Goal: Task Accomplishment & Management: Use online tool/utility

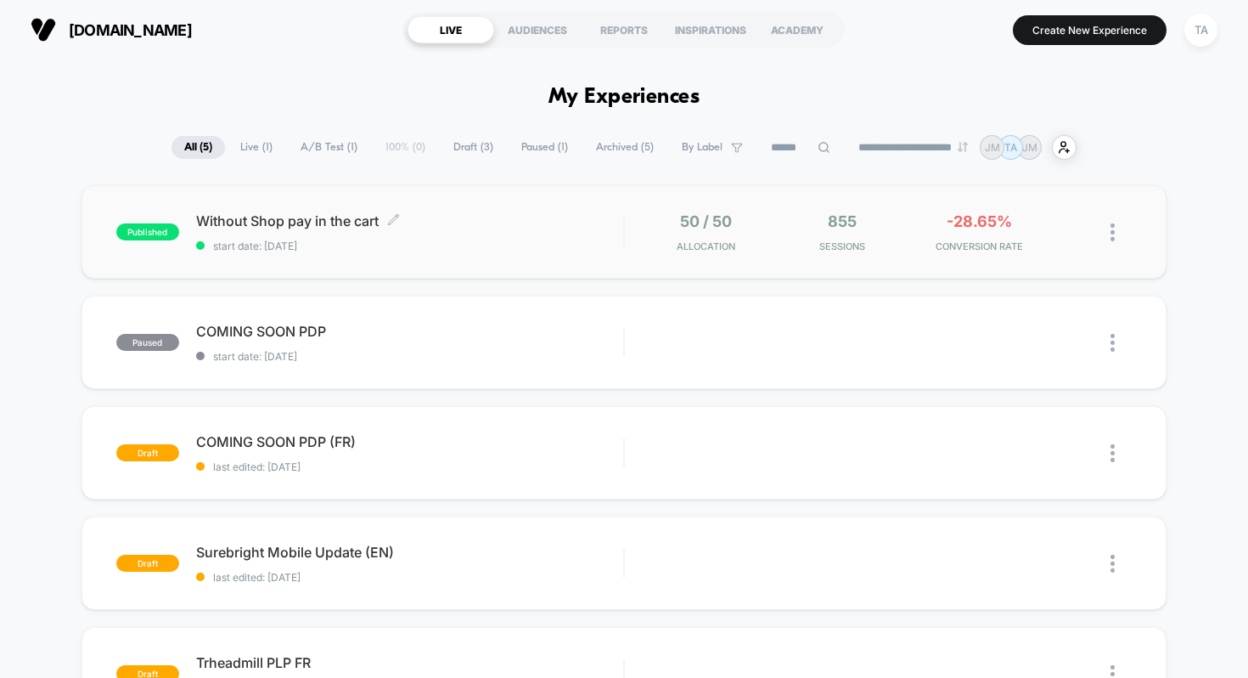
click at [295, 215] on span "Without Shop pay in the cart Click to edit experience details" at bounding box center [410, 220] width 428 height 17
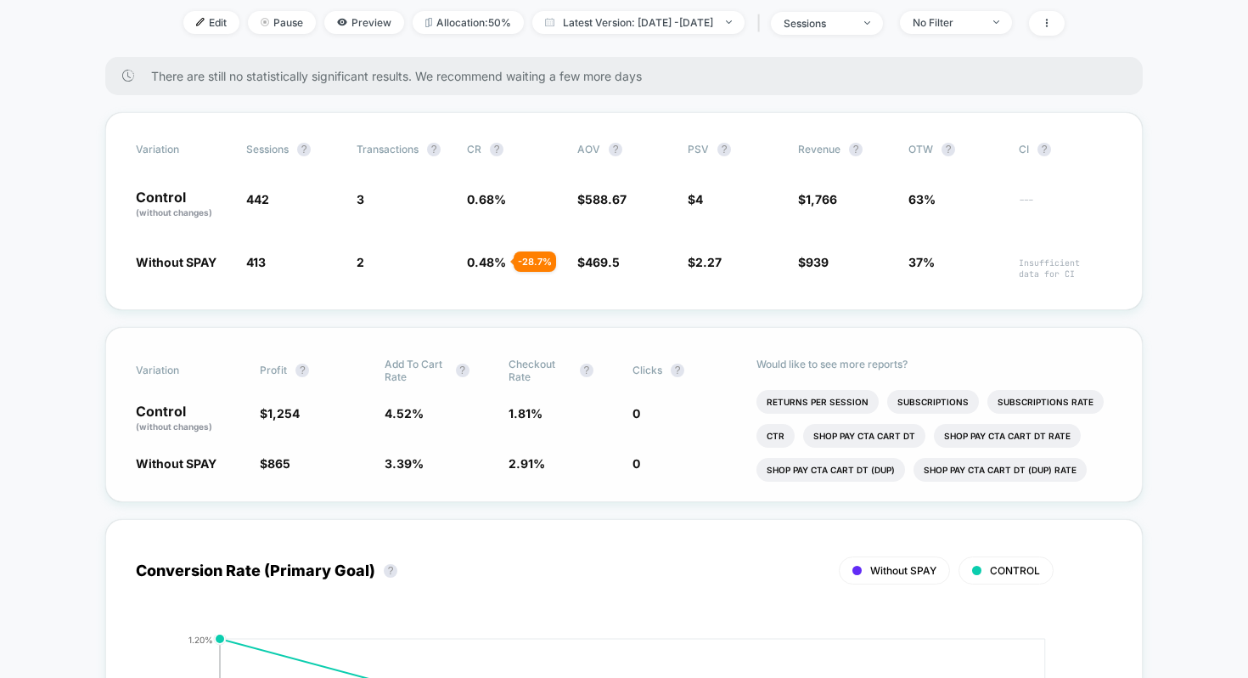
scroll to position [104, 0]
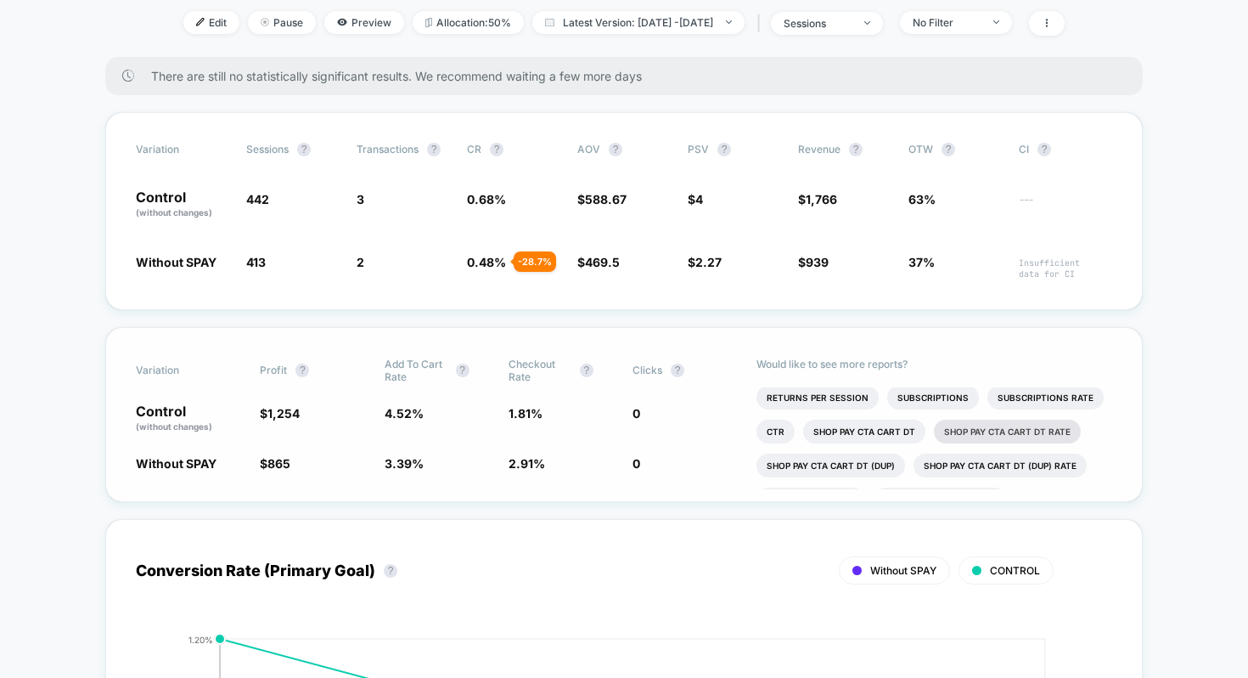
click at [971, 430] on li "Shop Pay CTA cart DT rate" at bounding box center [1007, 431] width 147 height 24
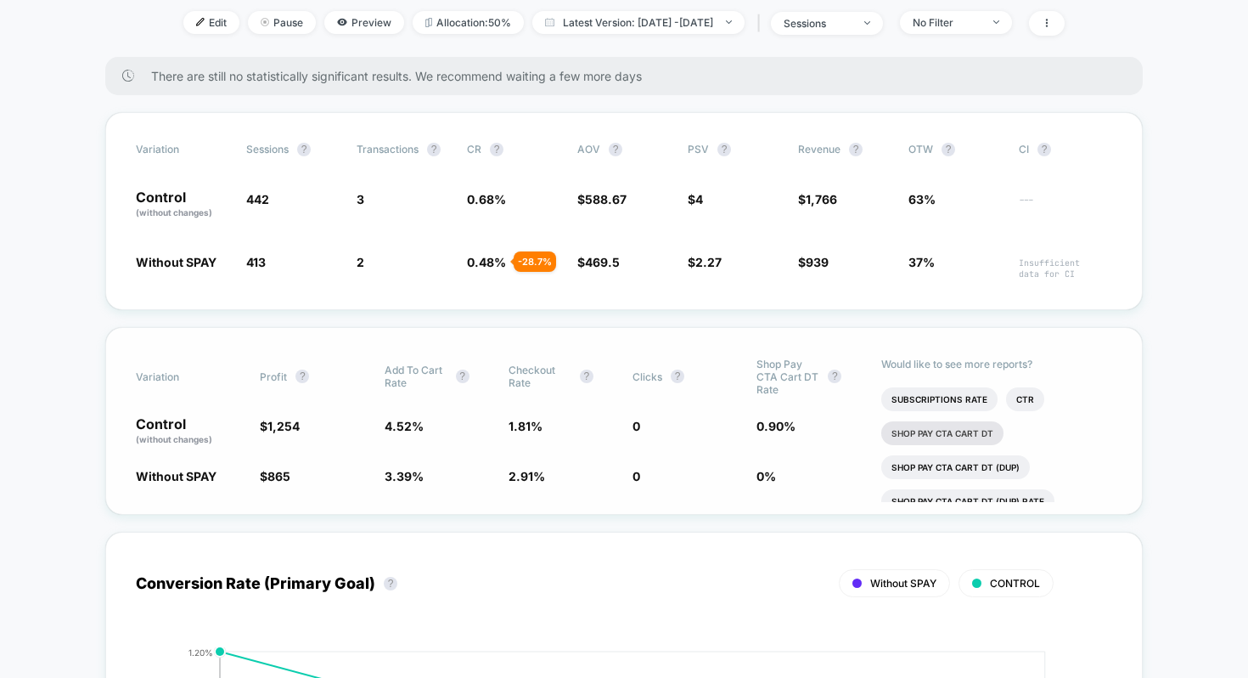
scroll to position [205, 0]
click at [976, 436] on li "Shop Pay CTA cart DT" at bounding box center [942, 432] width 122 height 24
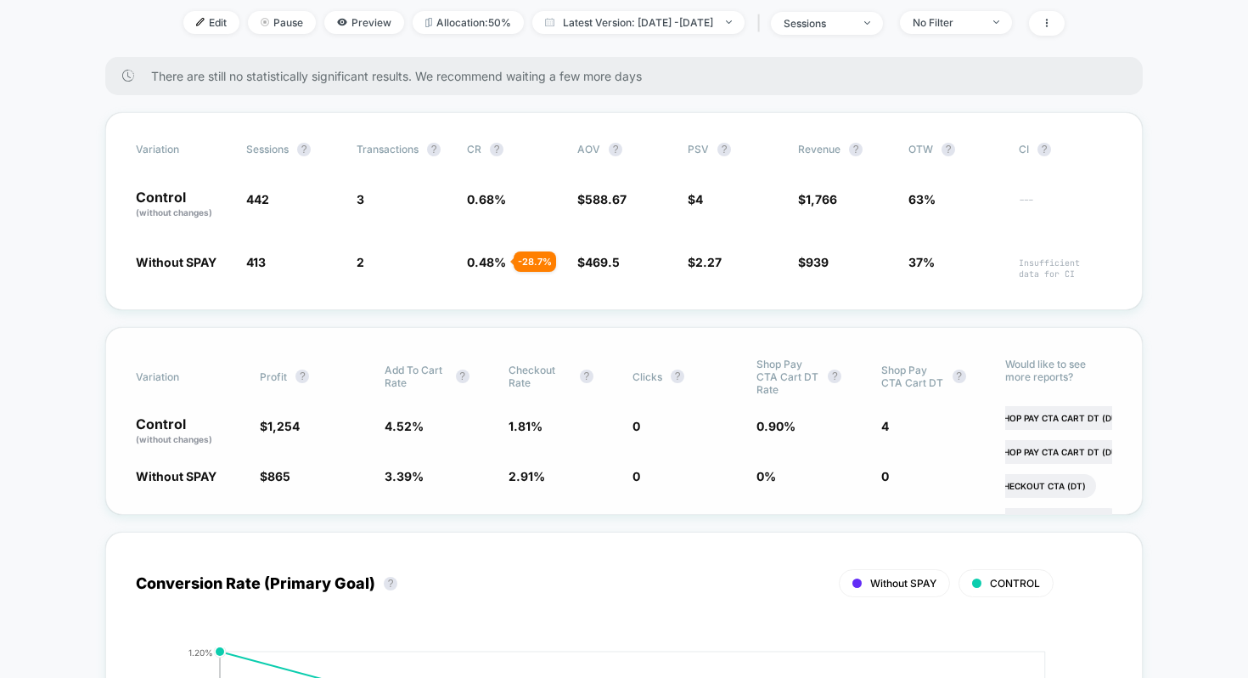
scroll to position [402, 64]
click at [1053, 416] on li "Shop Pay CTA cart DT (dup)" at bounding box center [1016, 418] width 149 height 24
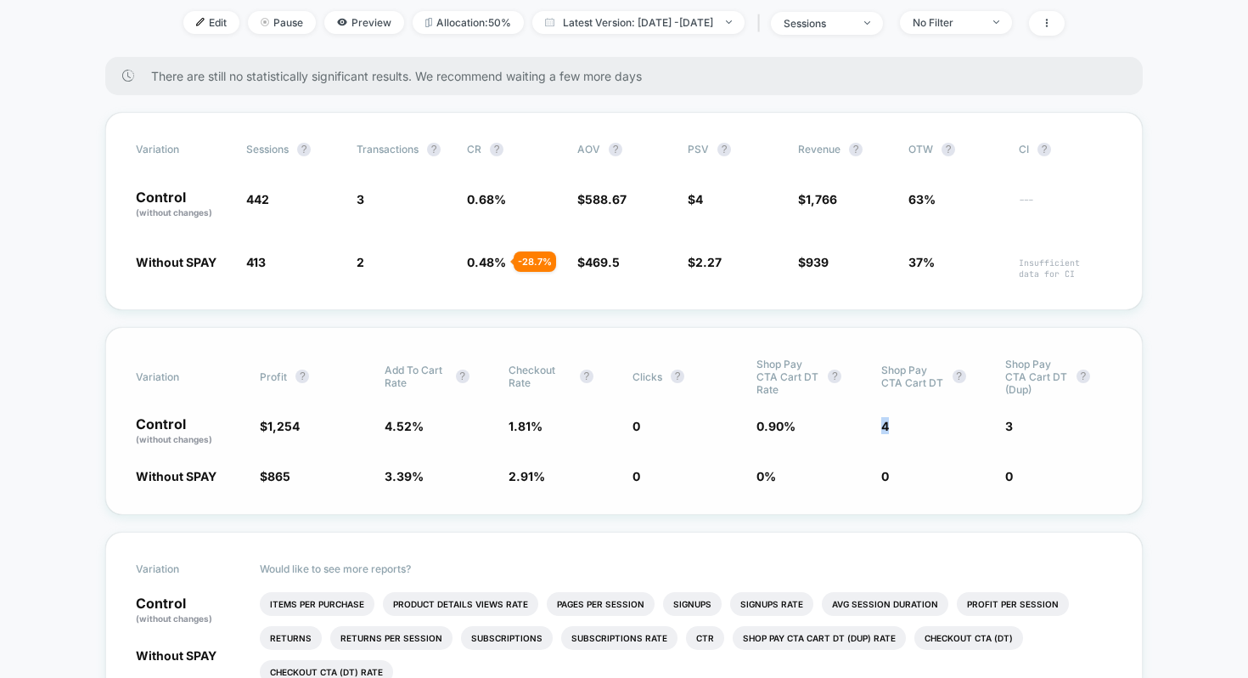
drag, startPoint x: 880, startPoint y: 419, endPoint x: 908, endPoint y: 433, distance: 31.5
click at [910, 434] on span "4" at bounding box center [934, 431] width 107 height 29
click at [908, 433] on span "4" at bounding box center [934, 431] width 107 height 29
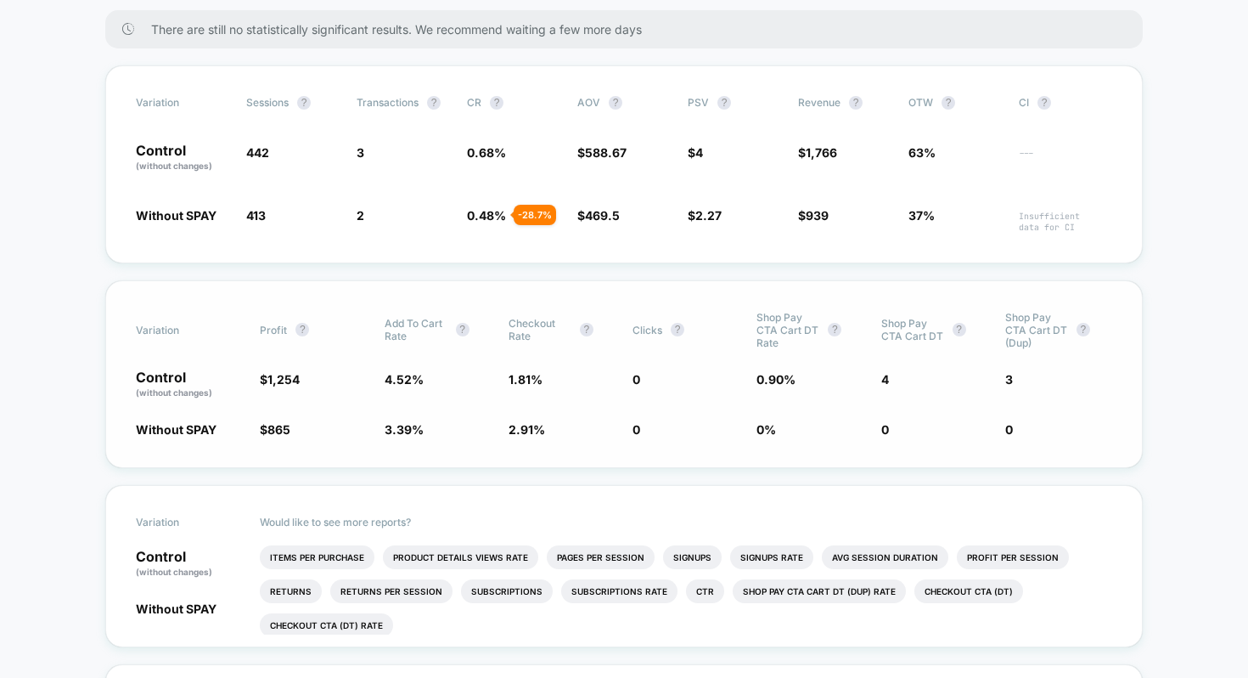
scroll to position [285, 0]
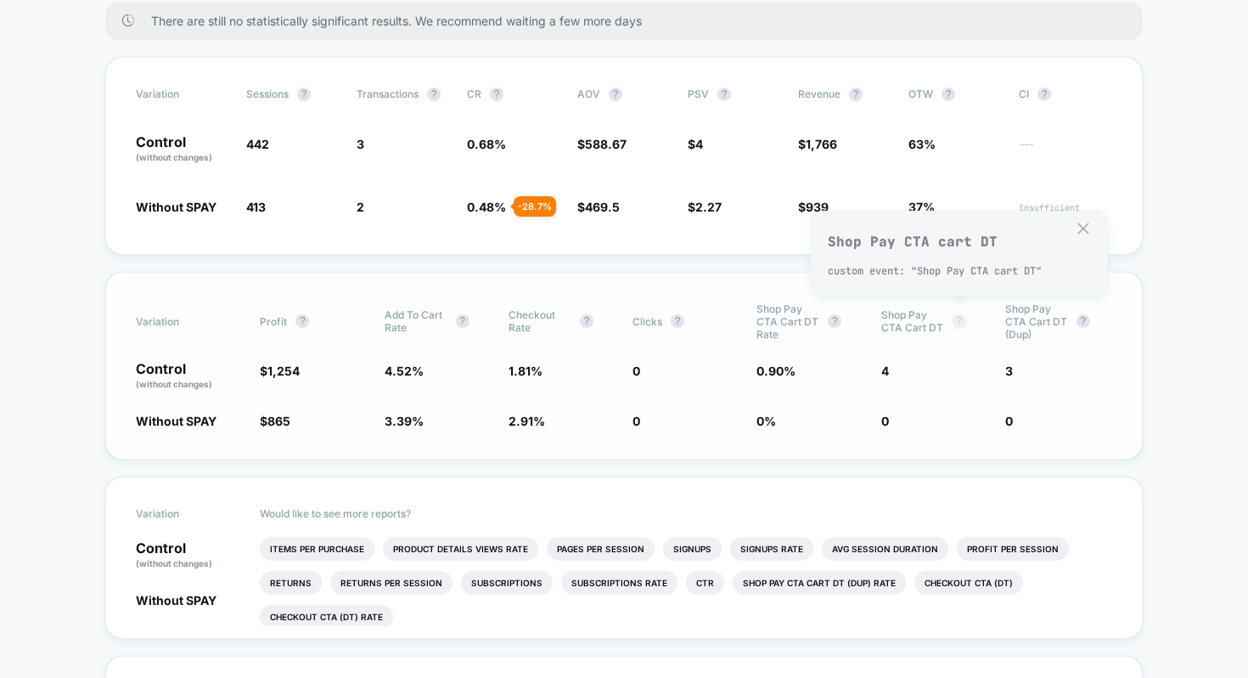
click at [959, 315] on button "?" at bounding box center [960, 321] width 14 height 14
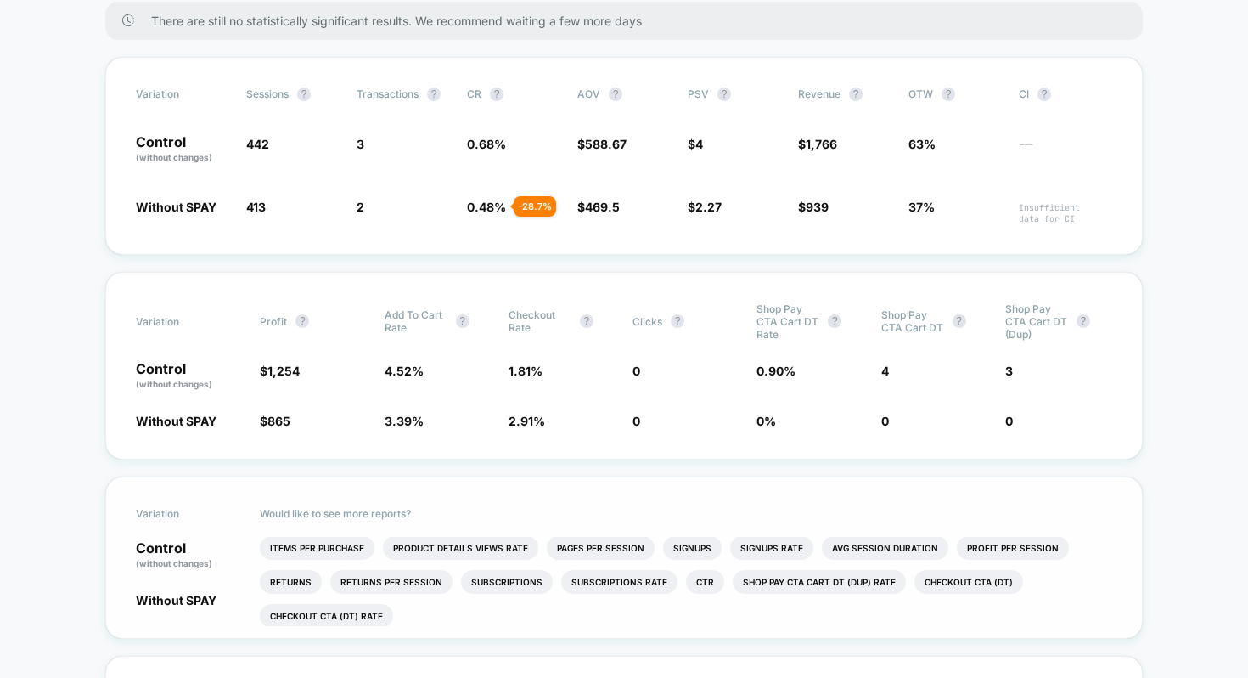
scroll to position [0, 0]
click at [945, 584] on li "Checkout CTA (DT)" at bounding box center [968, 583] width 109 height 24
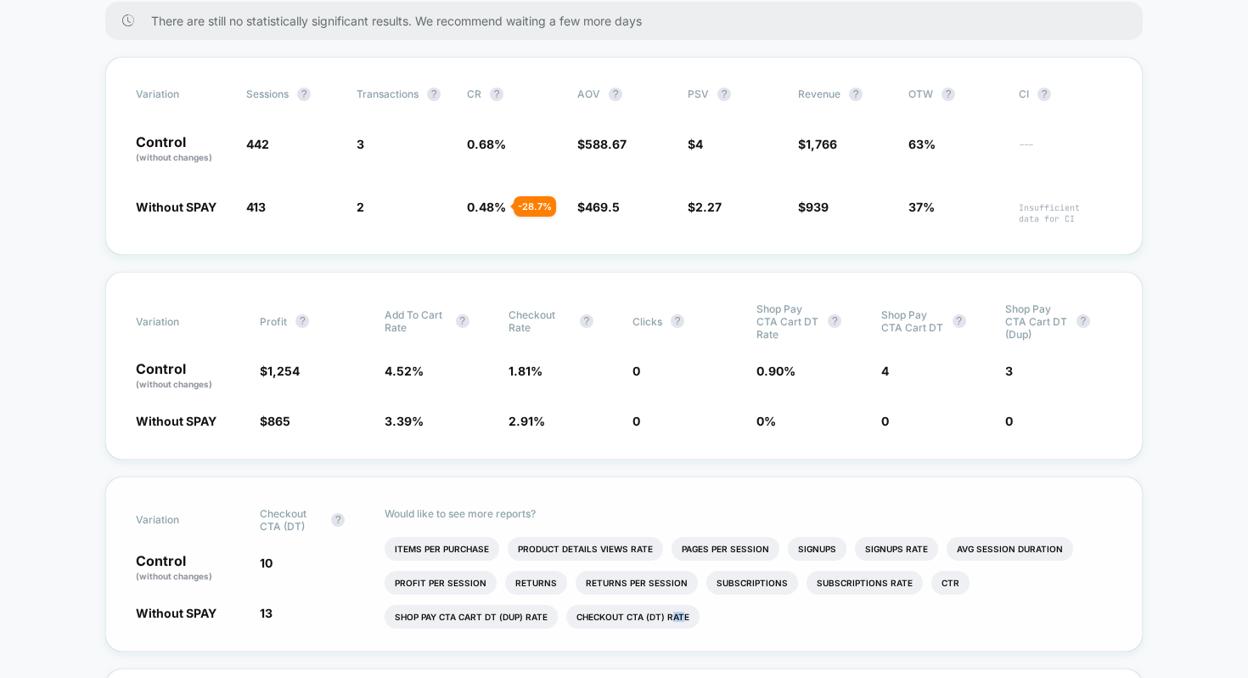
click at [678, 614] on li "Checkout CTA (DT) rate" at bounding box center [632, 617] width 133 height 24
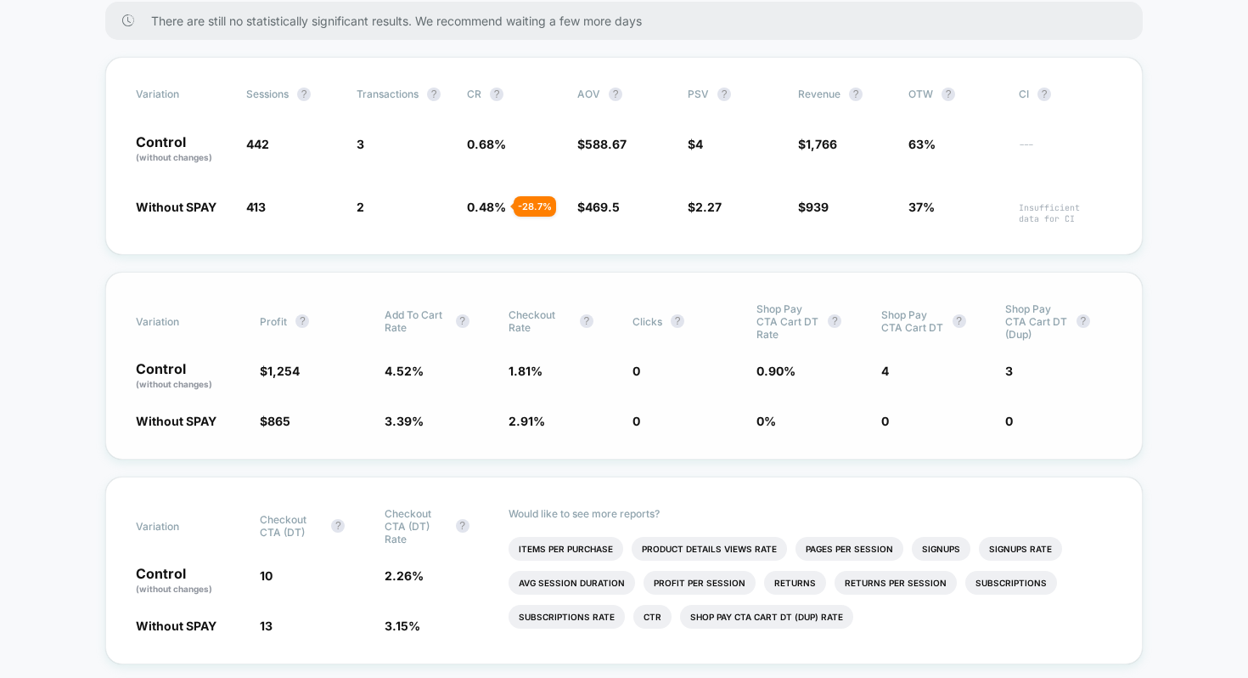
click at [771, 368] on span "0.90 %" at bounding box center [776, 370] width 39 height 14
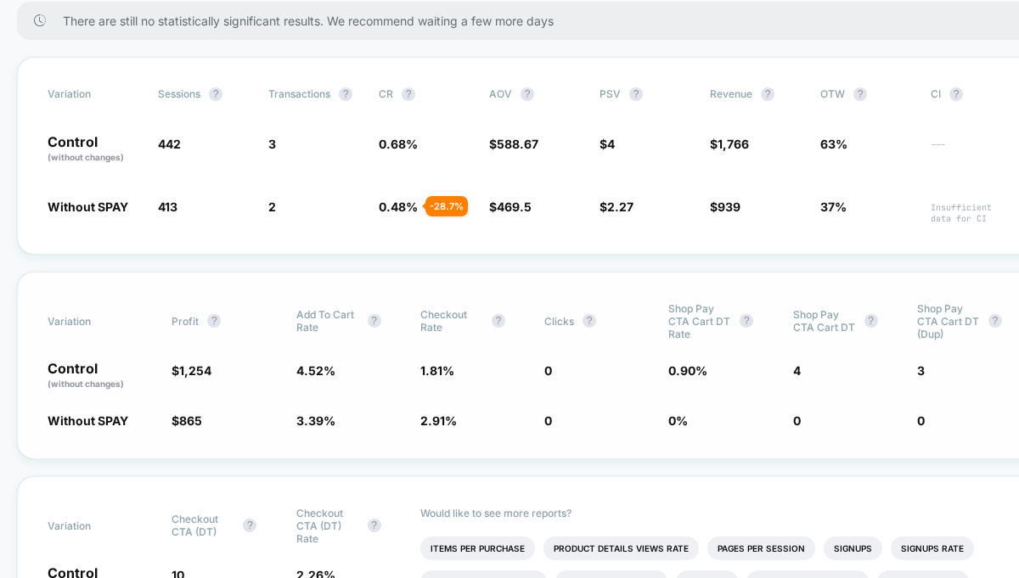
click at [798, 380] on span "4" at bounding box center [846, 376] width 107 height 29
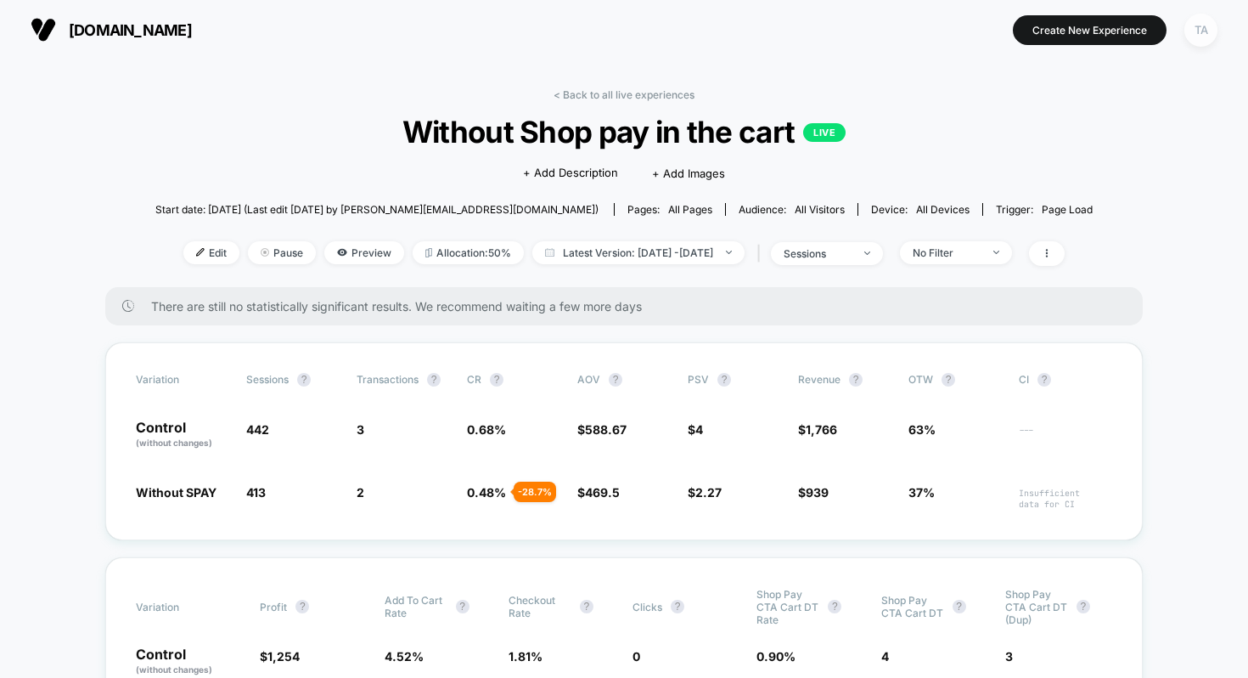
click at [1204, 27] on div "TA" at bounding box center [1200, 30] width 33 height 33
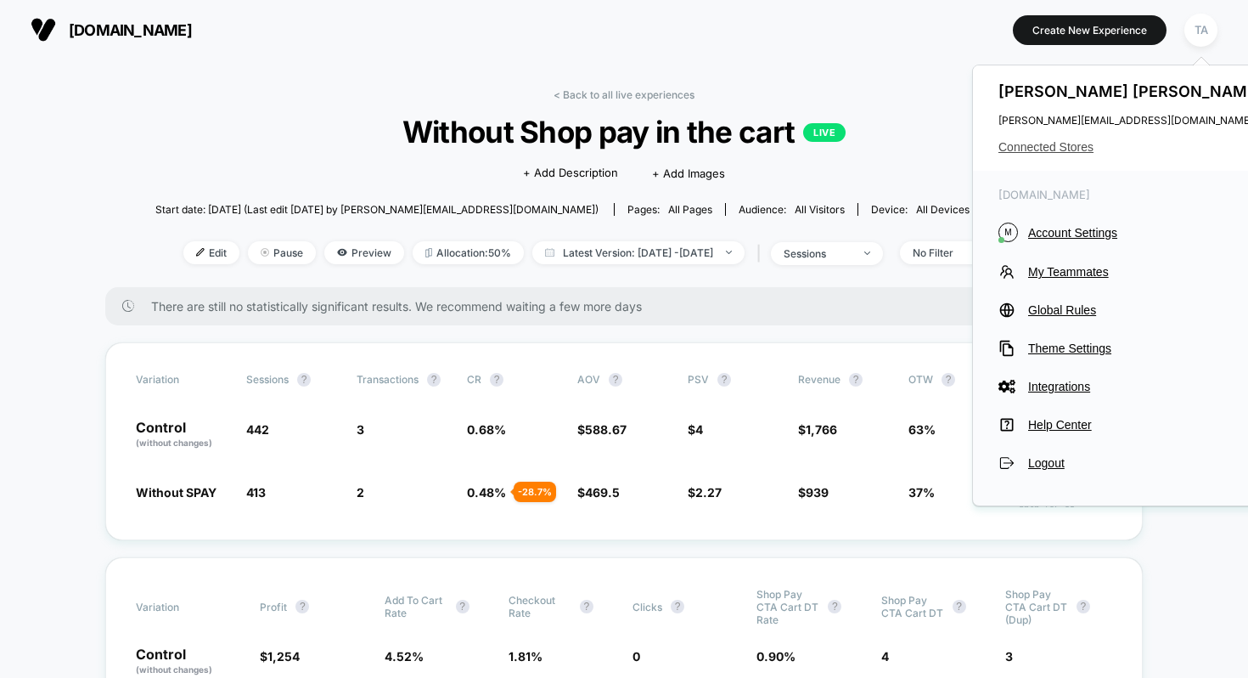
click at [1056, 143] on span "Connected Stores" at bounding box center [1132, 147] width 268 height 14
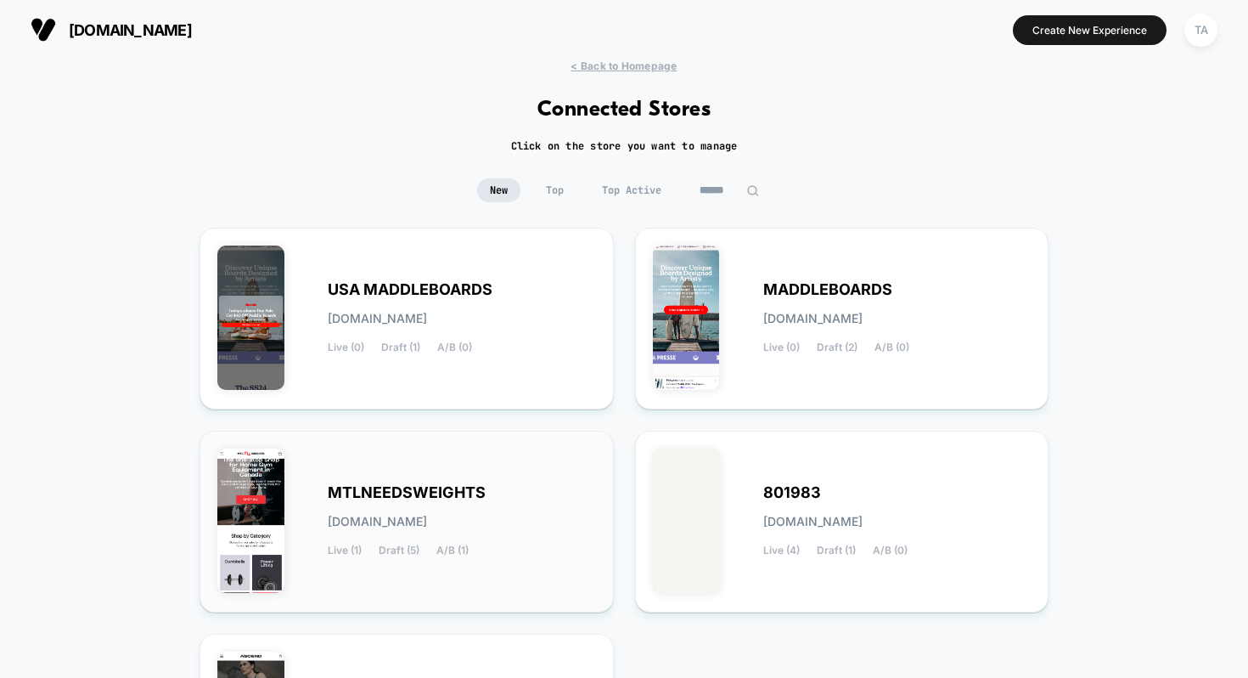
click at [407, 488] on span "MTLNEEDSWEIGHTS" at bounding box center [407, 493] width 158 height 12
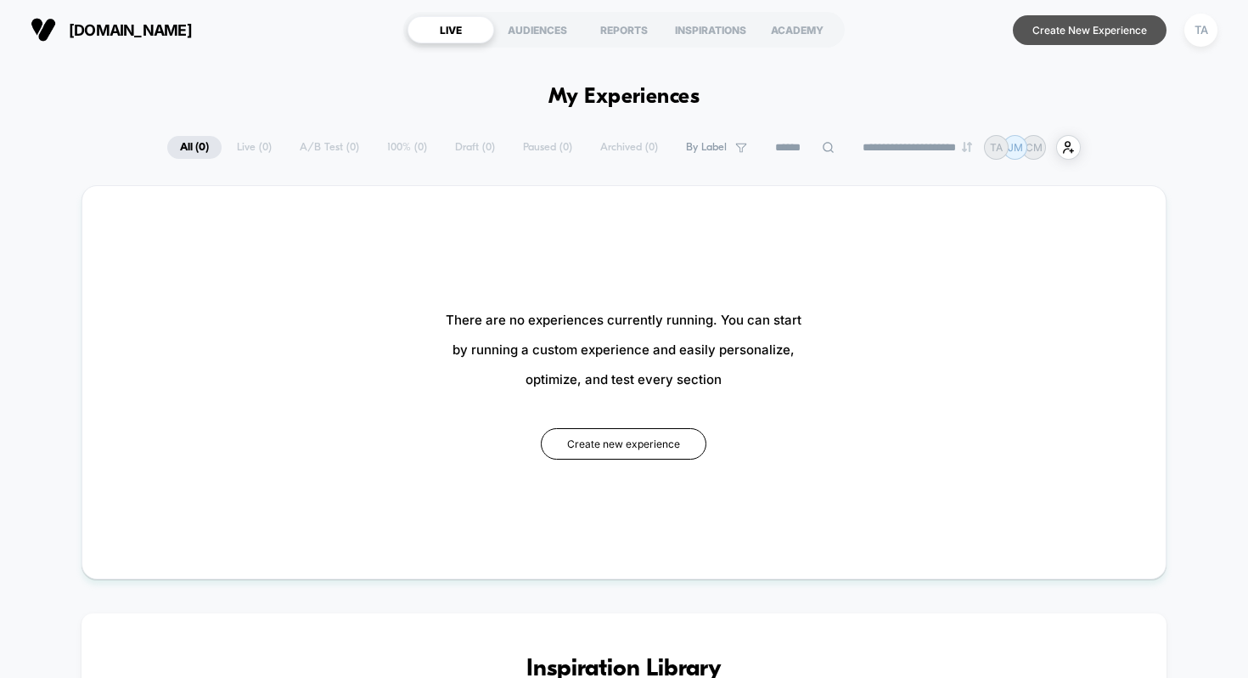
click at [1081, 38] on button "Create New Experience" at bounding box center [1090, 30] width 154 height 30
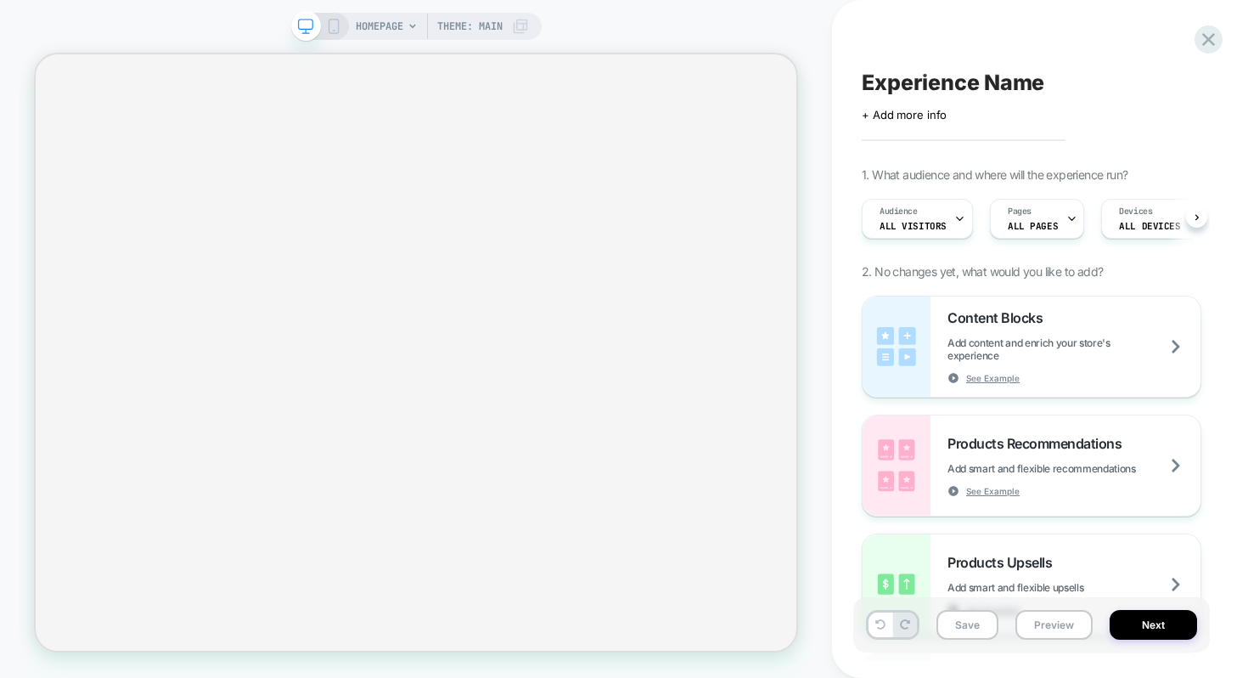
scroll to position [0, 1]
click at [901, 82] on span "Experience Name" at bounding box center [953, 82] width 183 height 25
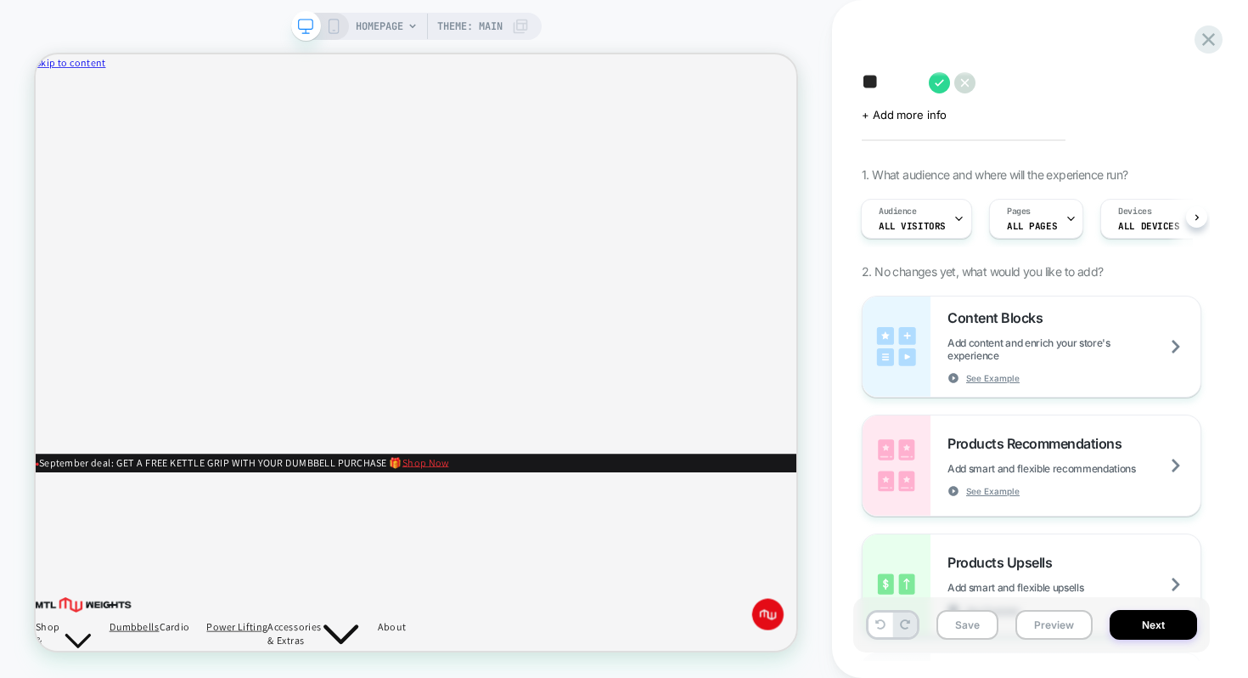
scroll to position [0, 0]
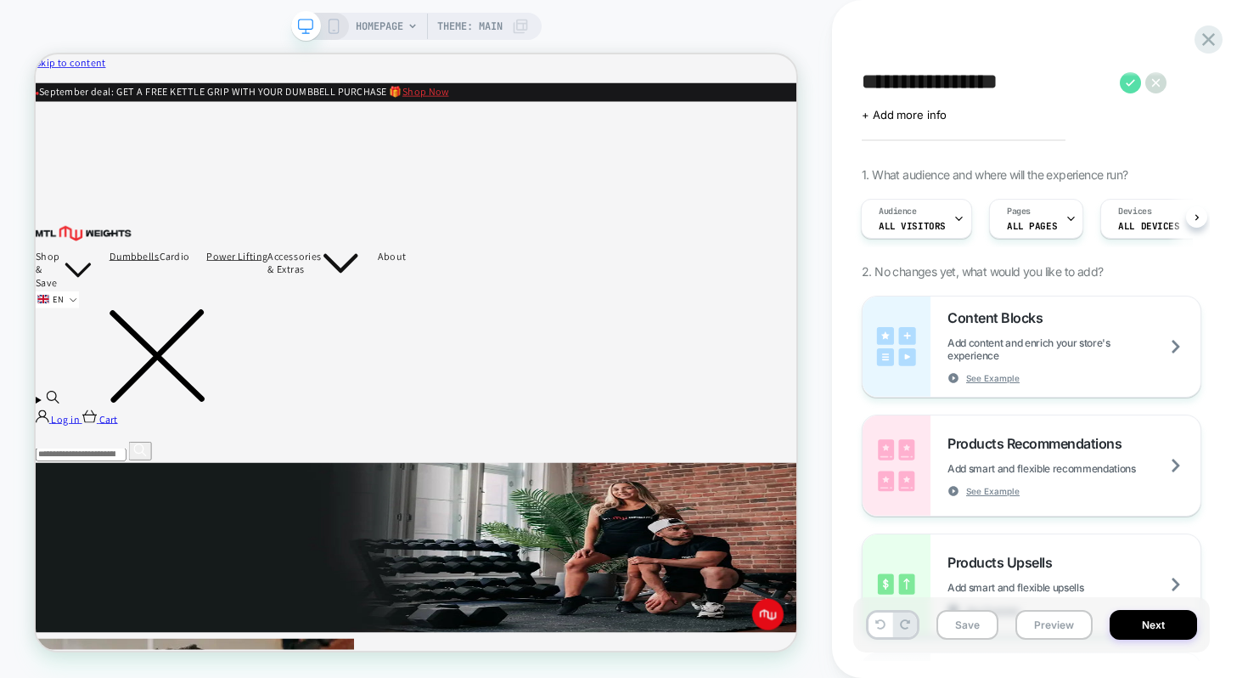
type textarea "**********"
click at [1123, 80] on icon at bounding box center [1130, 82] width 21 height 21
click at [117, 528] on icon at bounding box center [108, 536] width 20 height 17
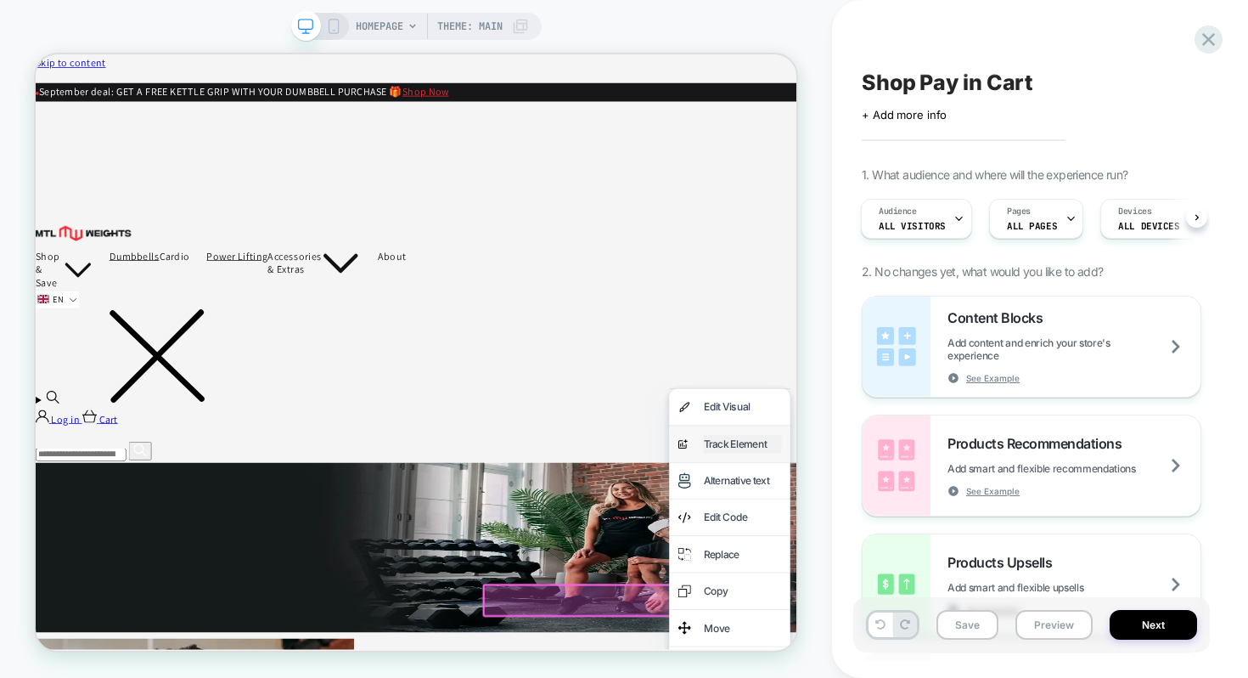
click at [967, 580] on div "Track Element" at bounding box center [978, 573] width 104 height 25
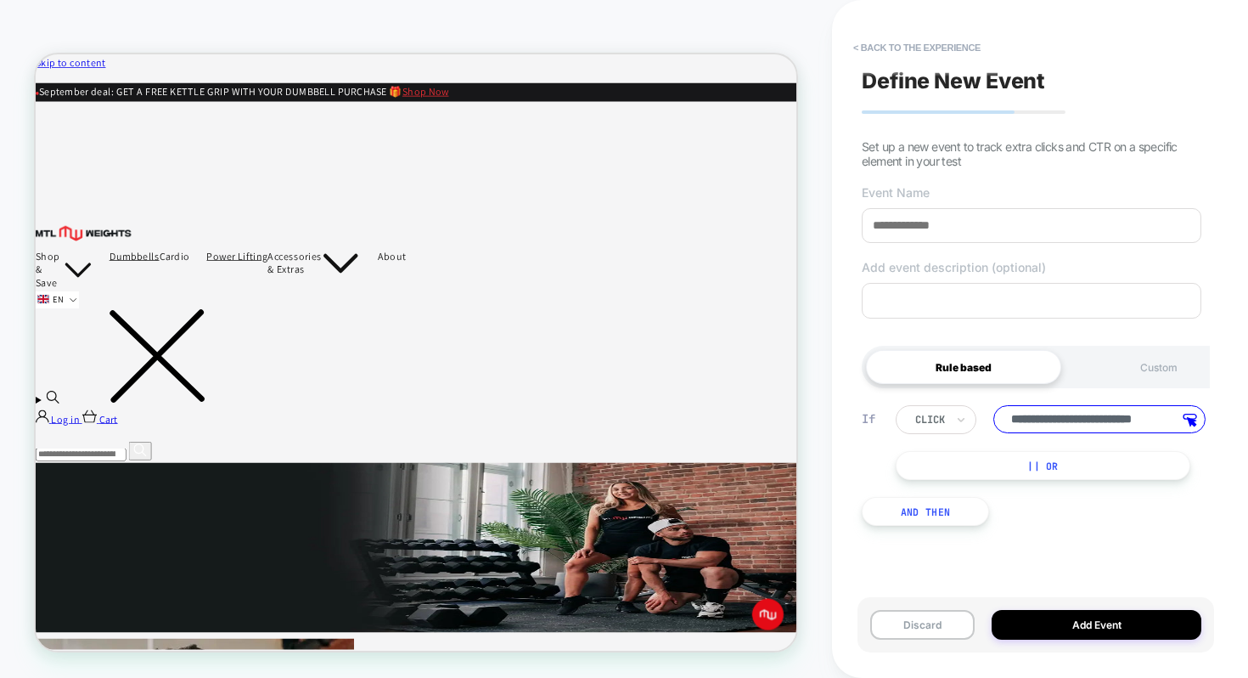
click at [970, 228] on input at bounding box center [1032, 225] width 340 height 35
type input "**********"
click at [1114, 627] on button "Add Event" at bounding box center [1097, 625] width 210 height 30
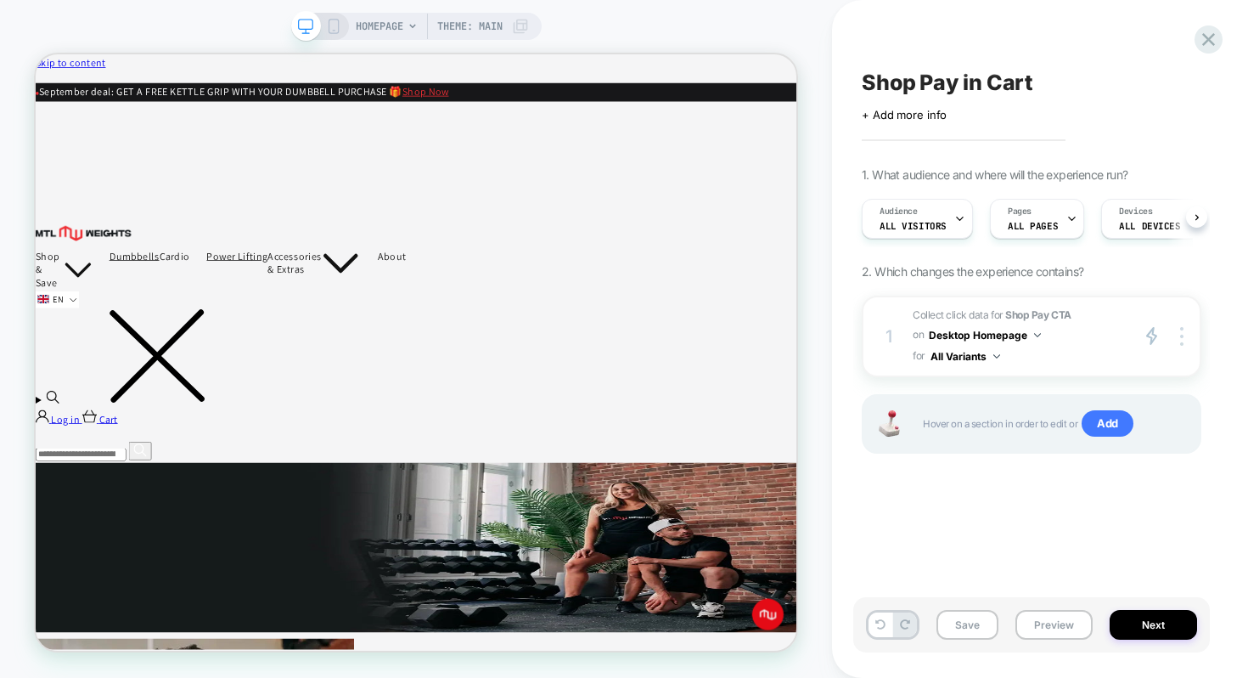
scroll to position [0, 1]
click at [1035, 334] on img at bounding box center [1037, 335] width 7 height 4
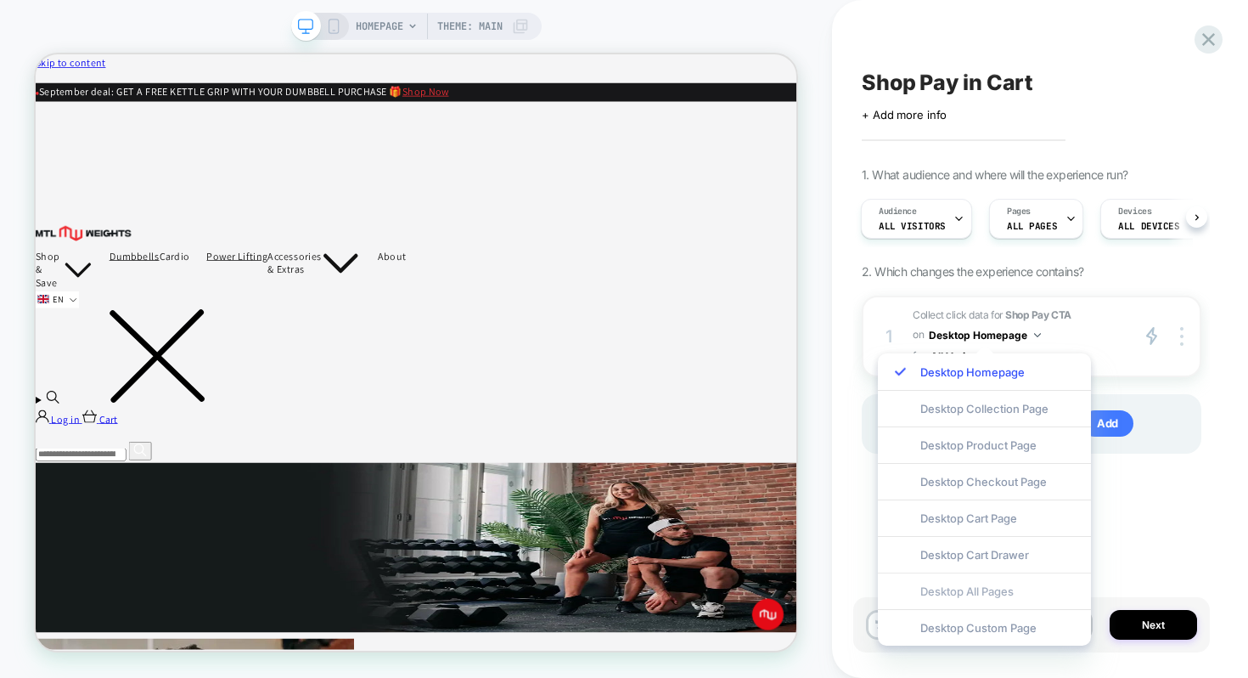
click at [970, 592] on div "Desktop All Pages" at bounding box center [984, 590] width 213 height 37
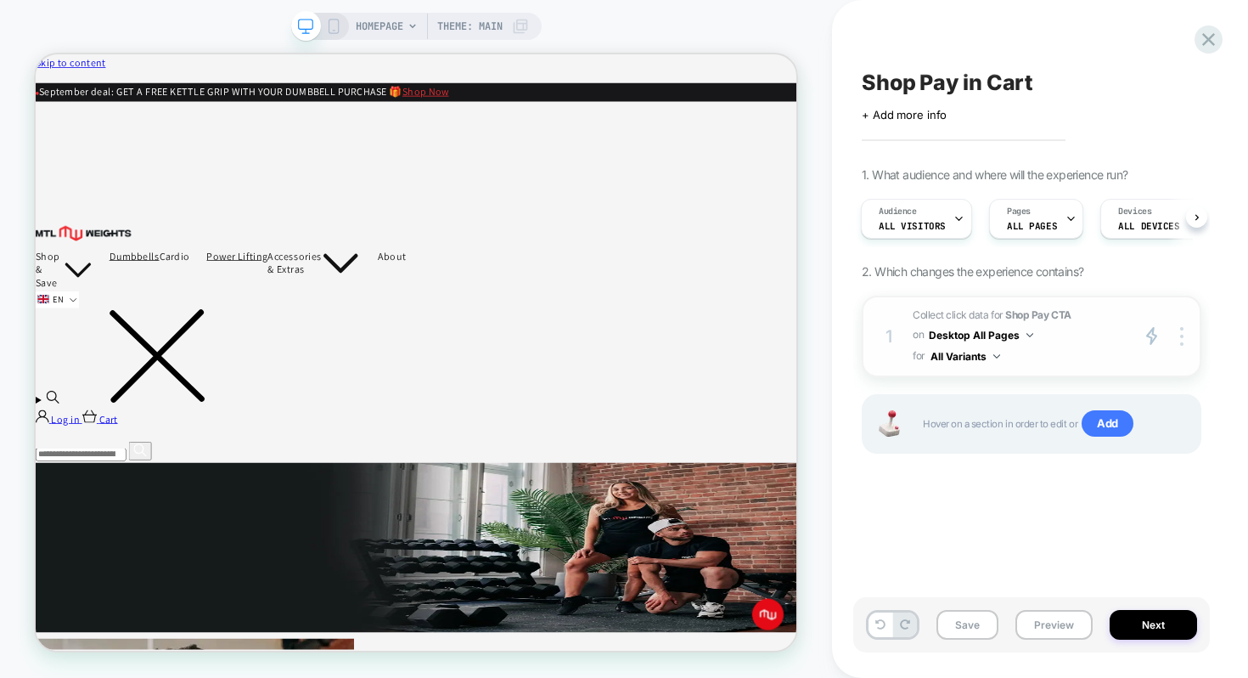
click at [991, 351] on button "All Variants" at bounding box center [966, 356] width 70 height 21
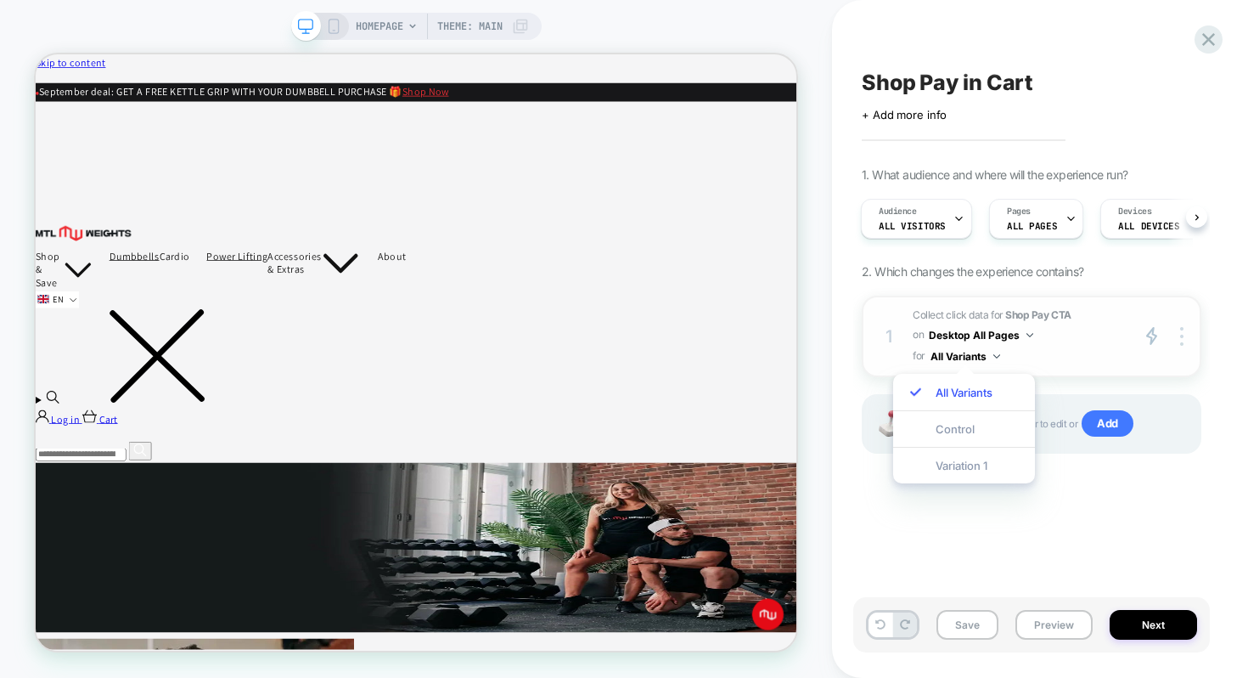
click at [1033, 333] on span "Collect click data for Shop Pay CTA on Desktop All Pages for All Variants" at bounding box center [1017, 336] width 208 height 61
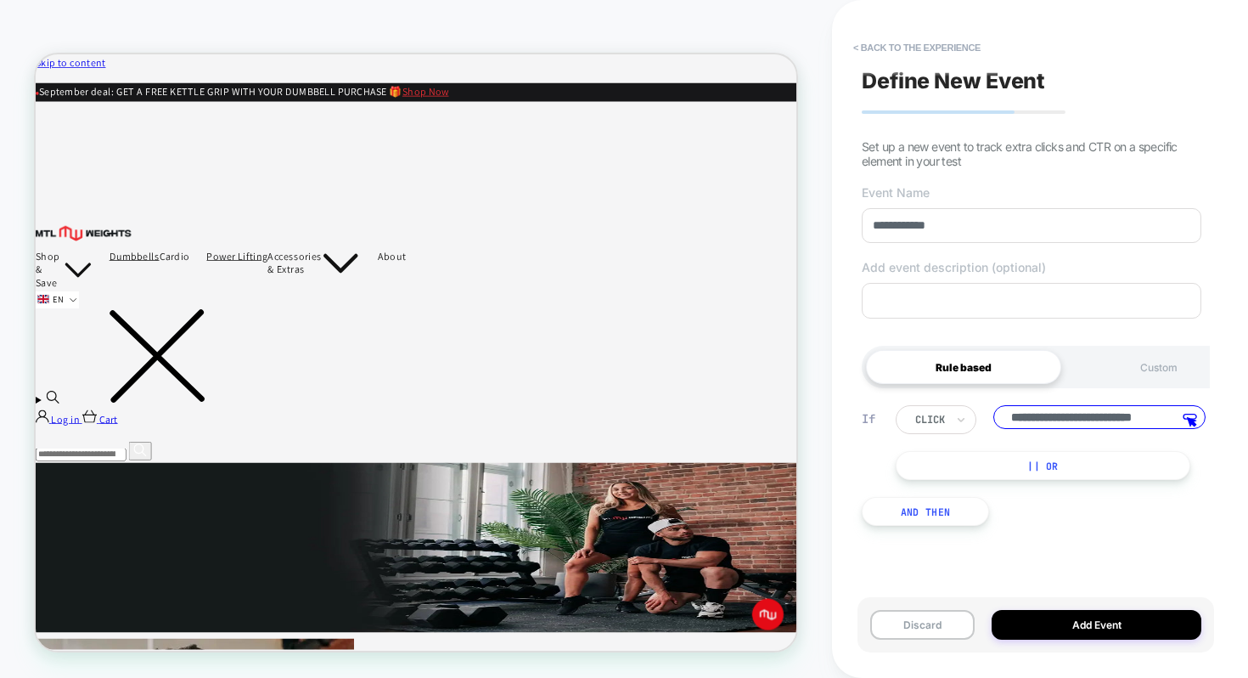
scroll to position [0, 32]
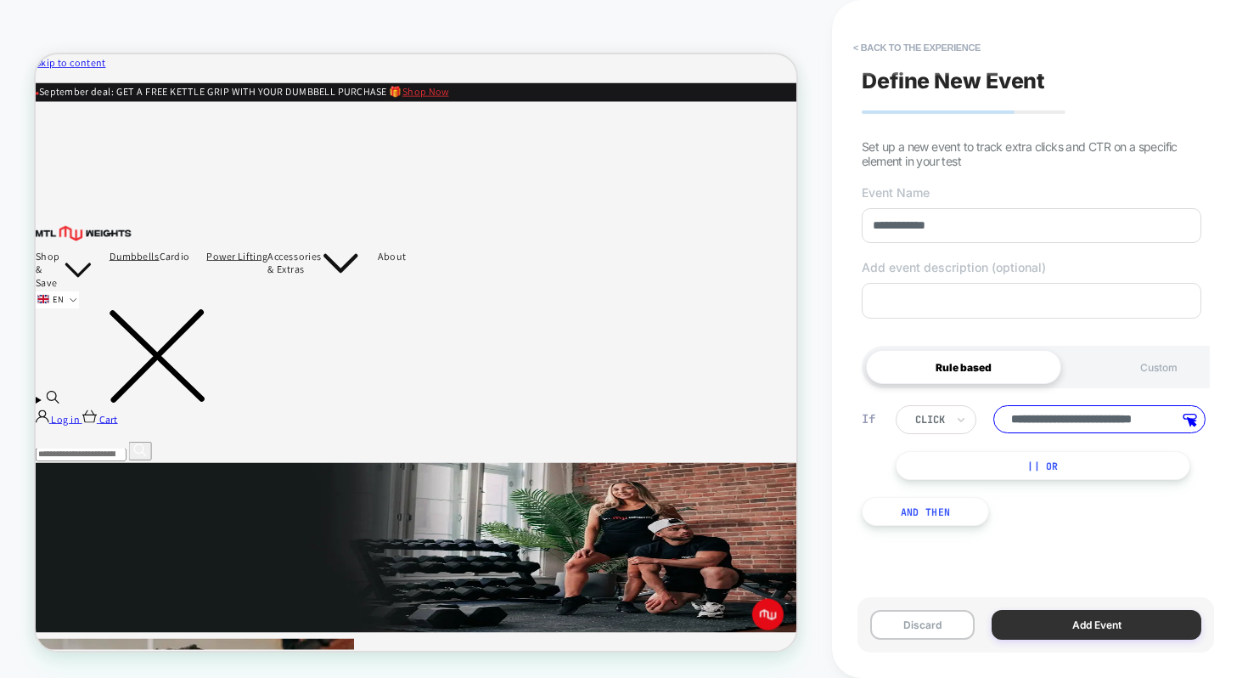
click at [1076, 622] on button "Add Event" at bounding box center [1097, 625] width 210 height 30
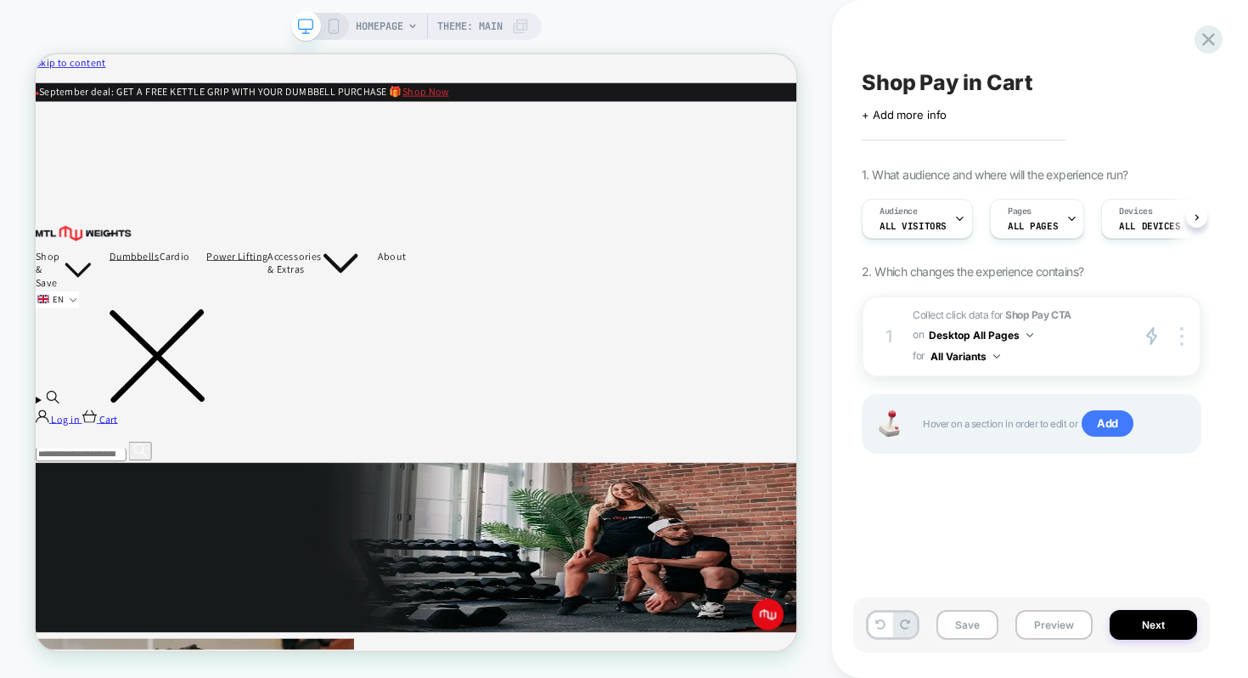
scroll to position [0, 1]
click at [997, 332] on button "Desktop All Pages" at bounding box center [981, 334] width 104 height 21
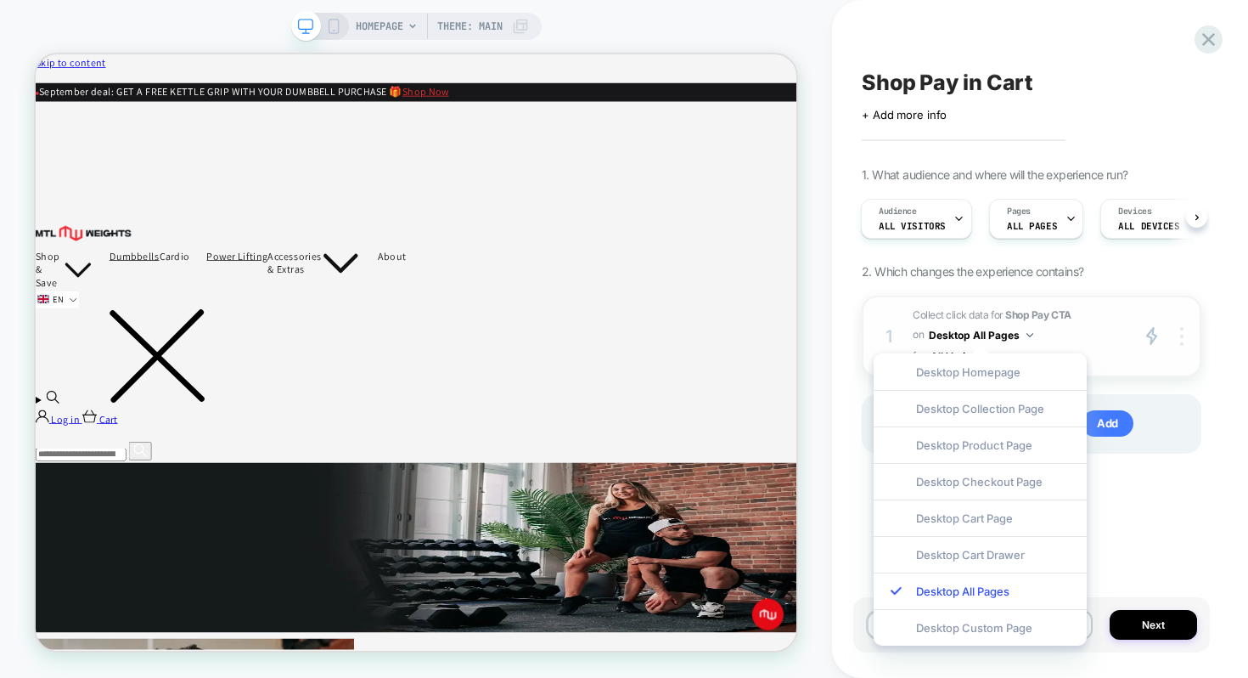
click at [1175, 334] on div at bounding box center [1184, 336] width 32 height 20
click at [1183, 332] on img at bounding box center [1181, 336] width 3 height 19
click at [1226, 408] on div "Shop Pay in Cart Click to edit experience details + Add more info 1. What audie…" at bounding box center [1040, 339] width 416 height 678
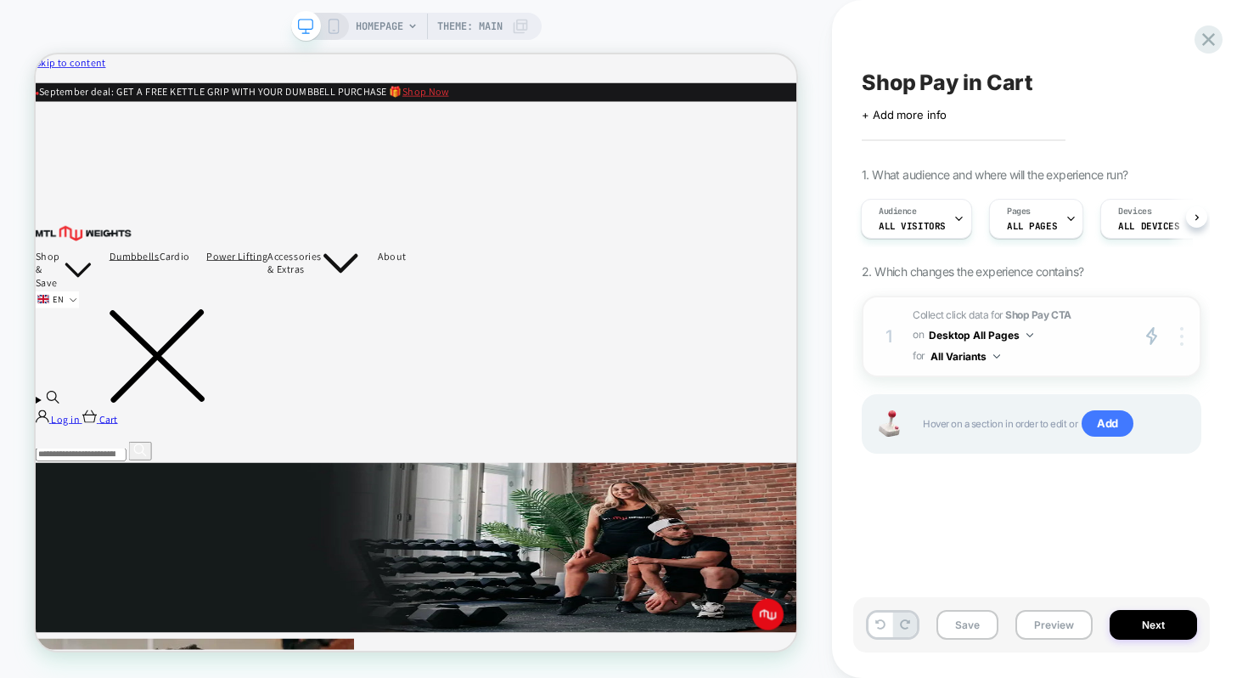
click at [1181, 337] on img at bounding box center [1181, 336] width 3 height 19
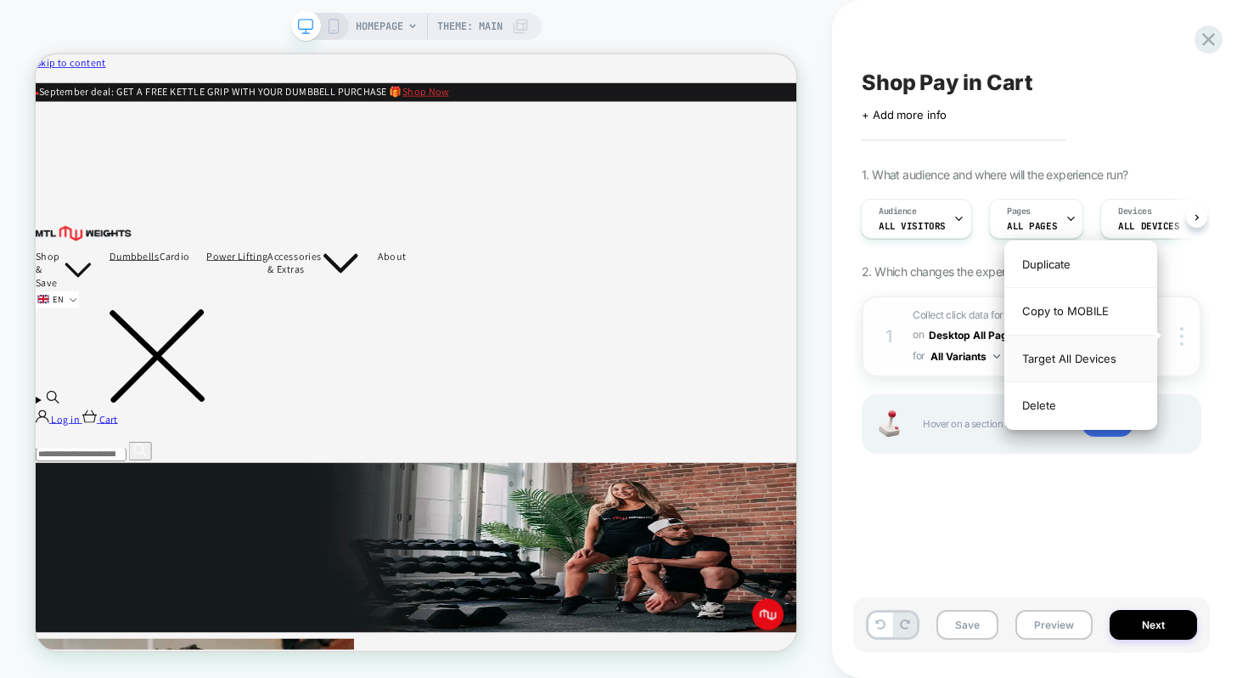
click at [1097, 361] on div "Target All Devices" at bounding box center [1080, 358] width 151 height 47
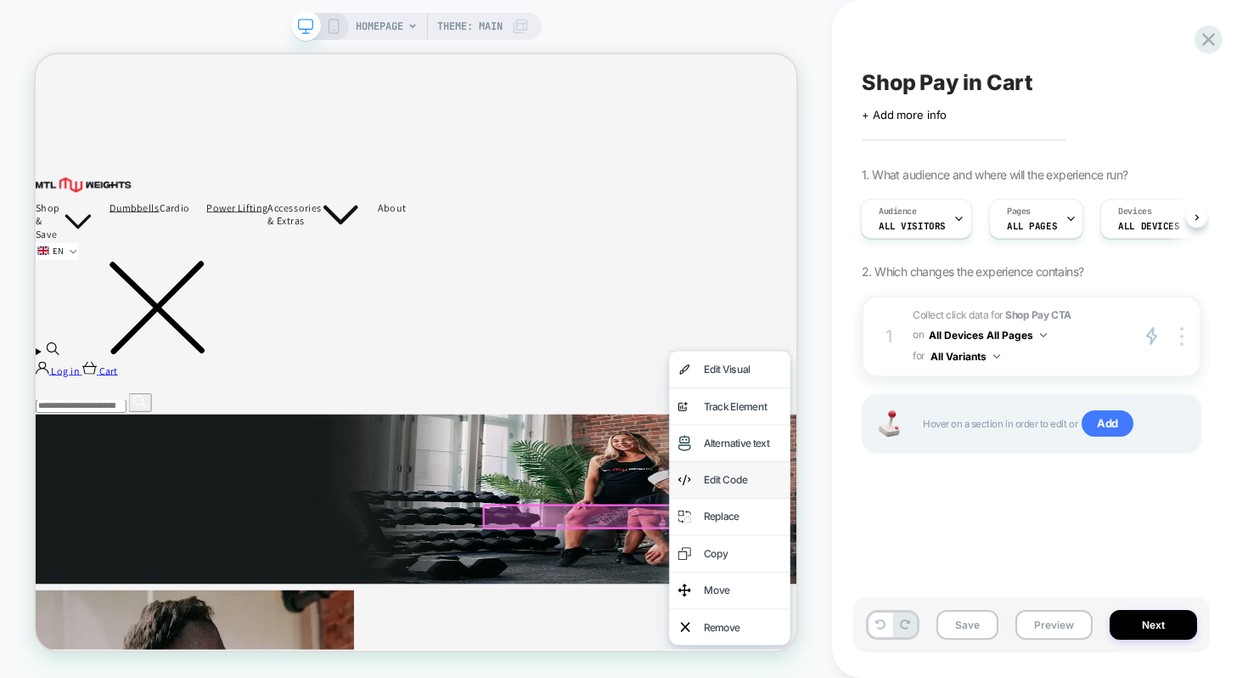
scroll to position [80, 0]
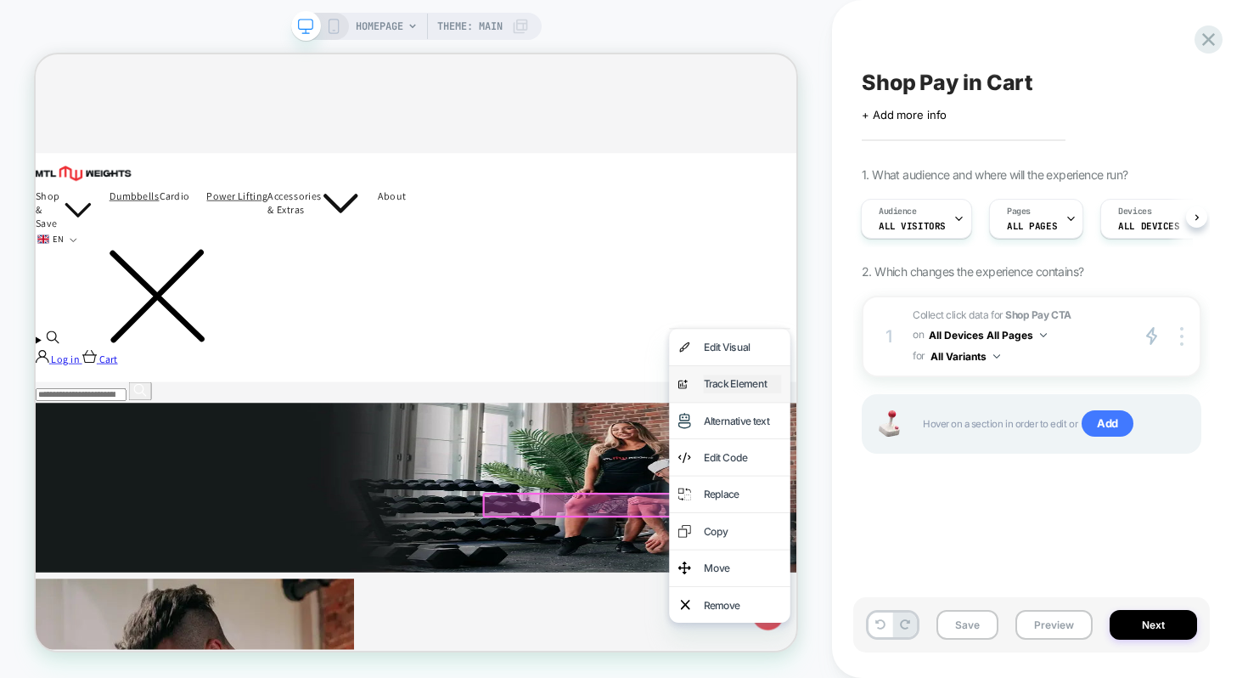
click at [955, 499] on div "Track Element" at bounding box center [978, 493] width 104 height 25
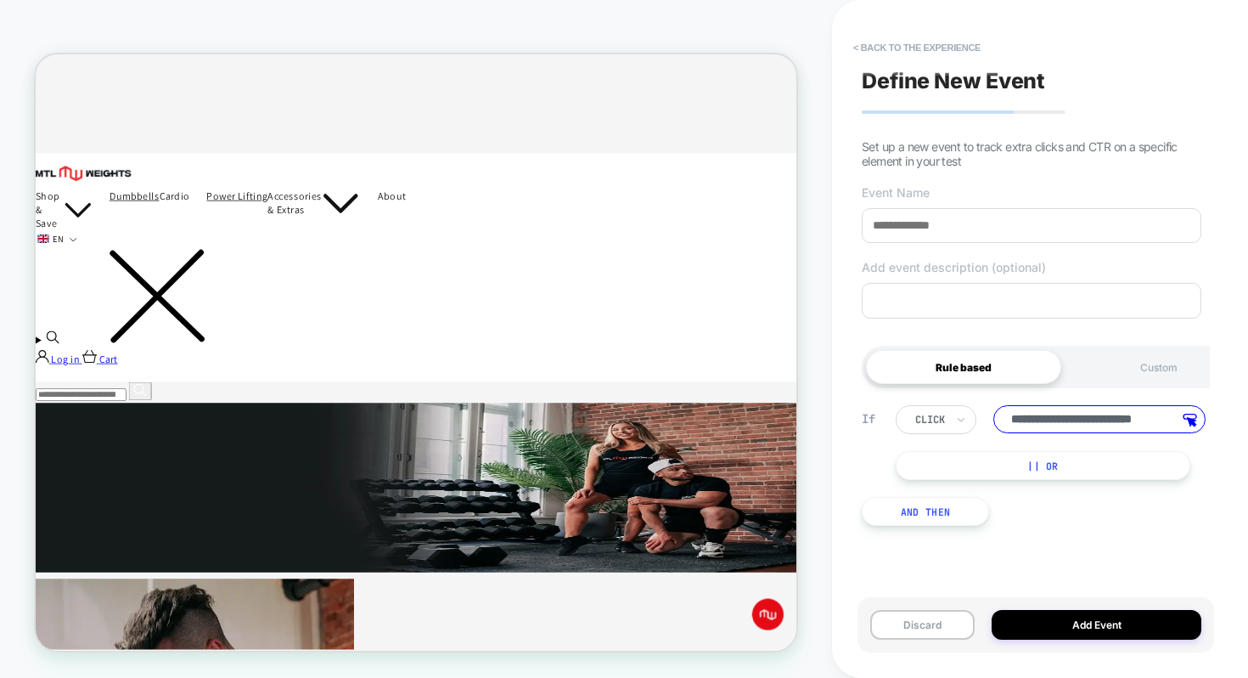
scroll to position [0, 0]
click at [963, 226] on input at bounding box center [1032, 225] width 340 height 35
type input "**********"
click at [1060, 622] on button "Add Event" at bounding box center [1097, 625] width 210 height 30
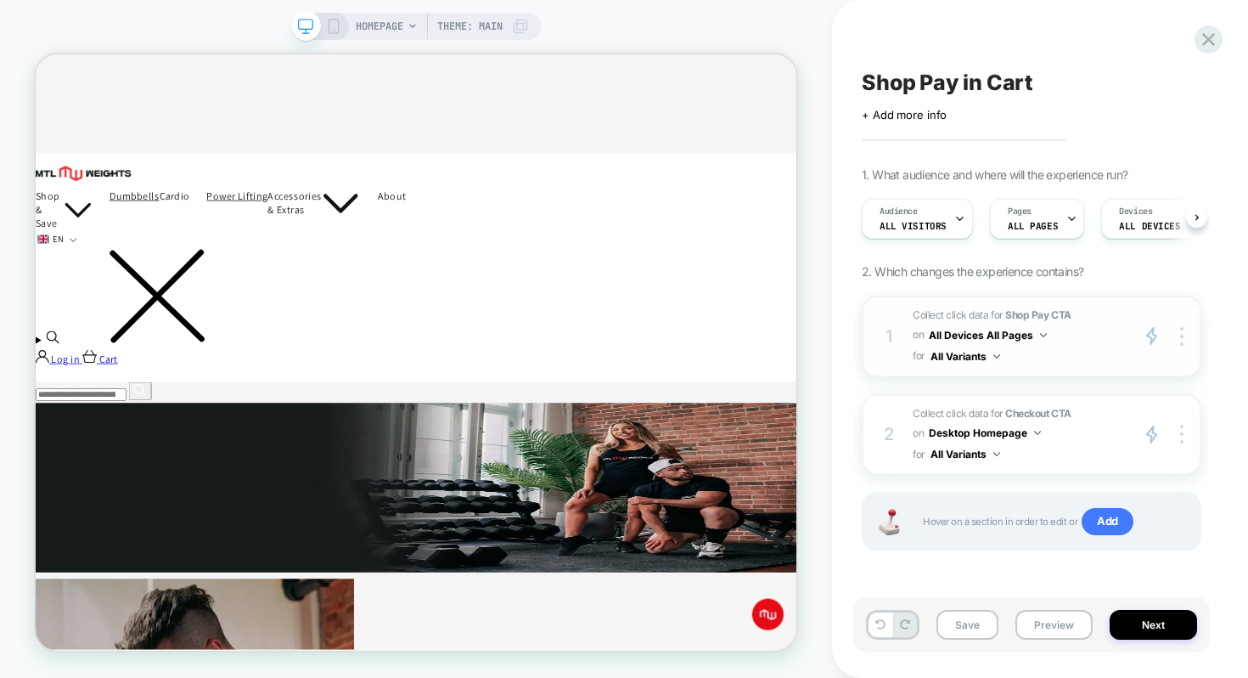
scroll to position [0, 1]
click at [1035, 428] on button "Desktop Homepage" at bounding box center [985, 432] width 112 height 21
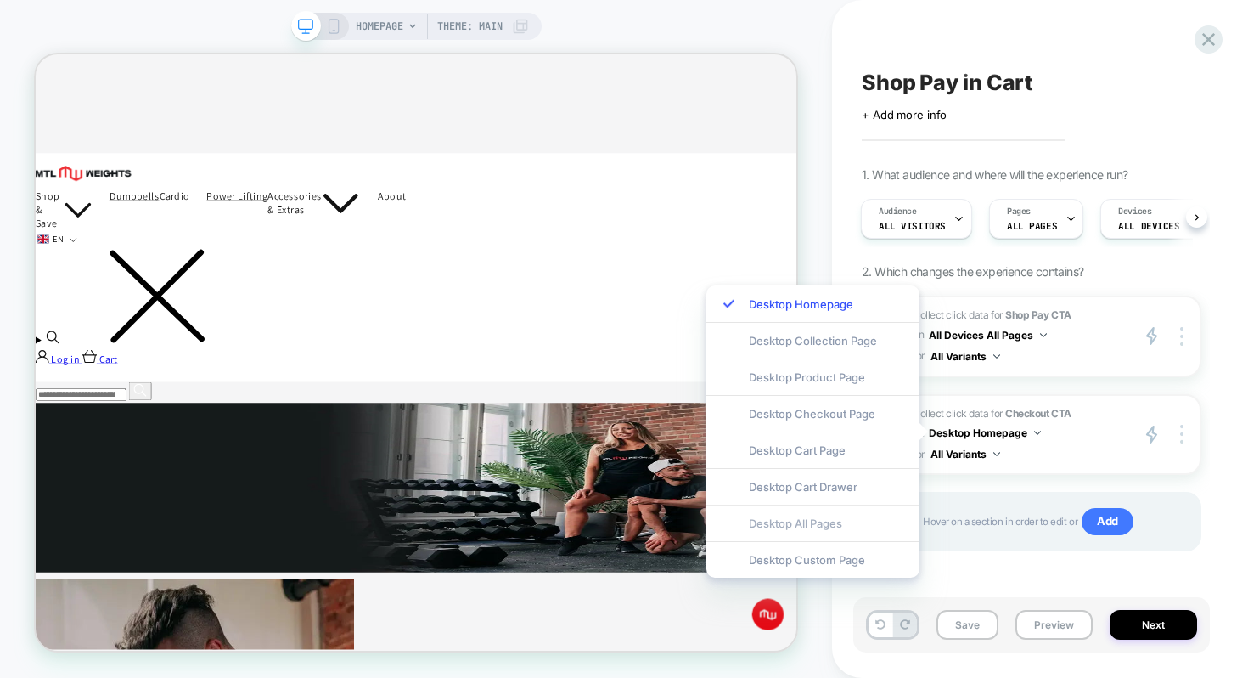
click at [815, 518] on div "Desktop All Pages" at bounding box center [812, 522] width 213 height 37
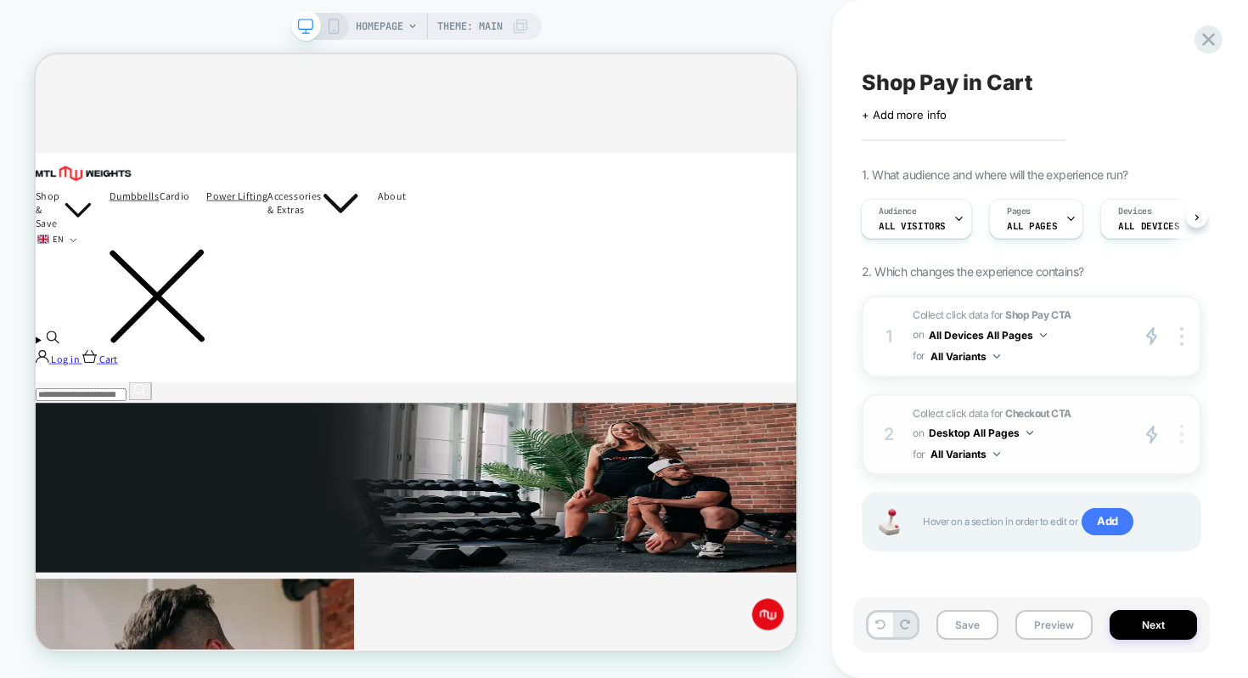
click at [1181, 433] on img at bounding box center [1181, 434] width 3 height 19
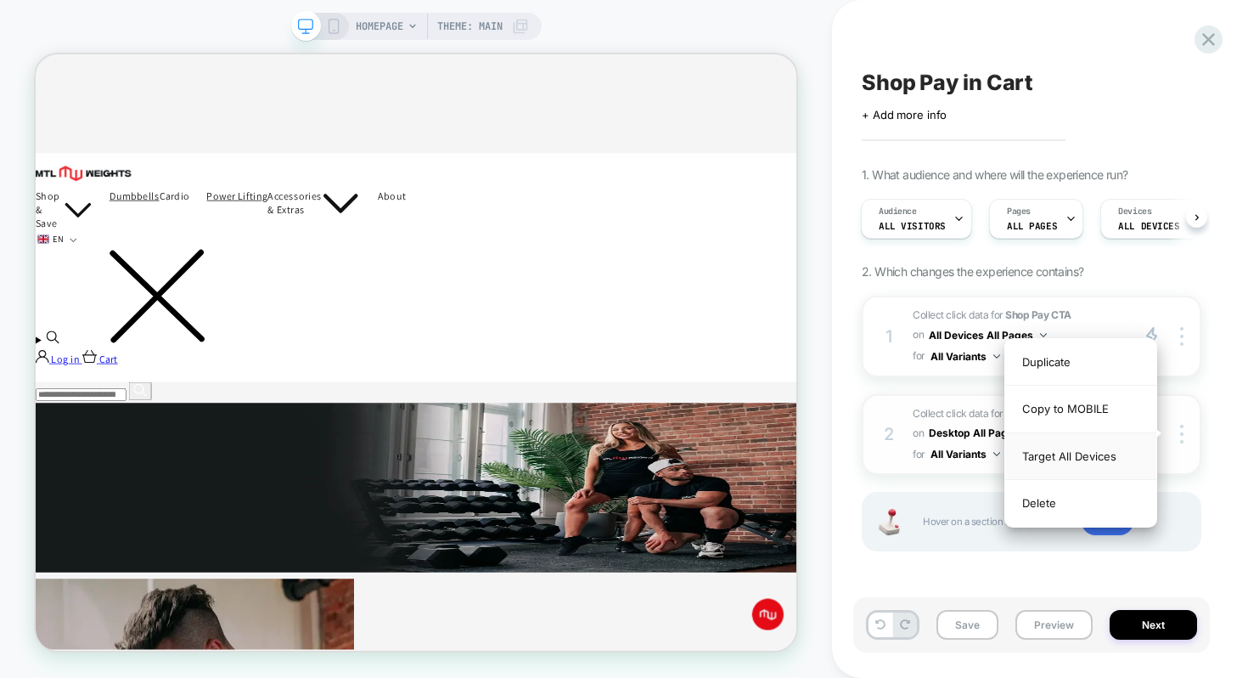
click at [1083, 459] on div "Target All Devices" at bounding box center [1080, 456] width 151 height 47
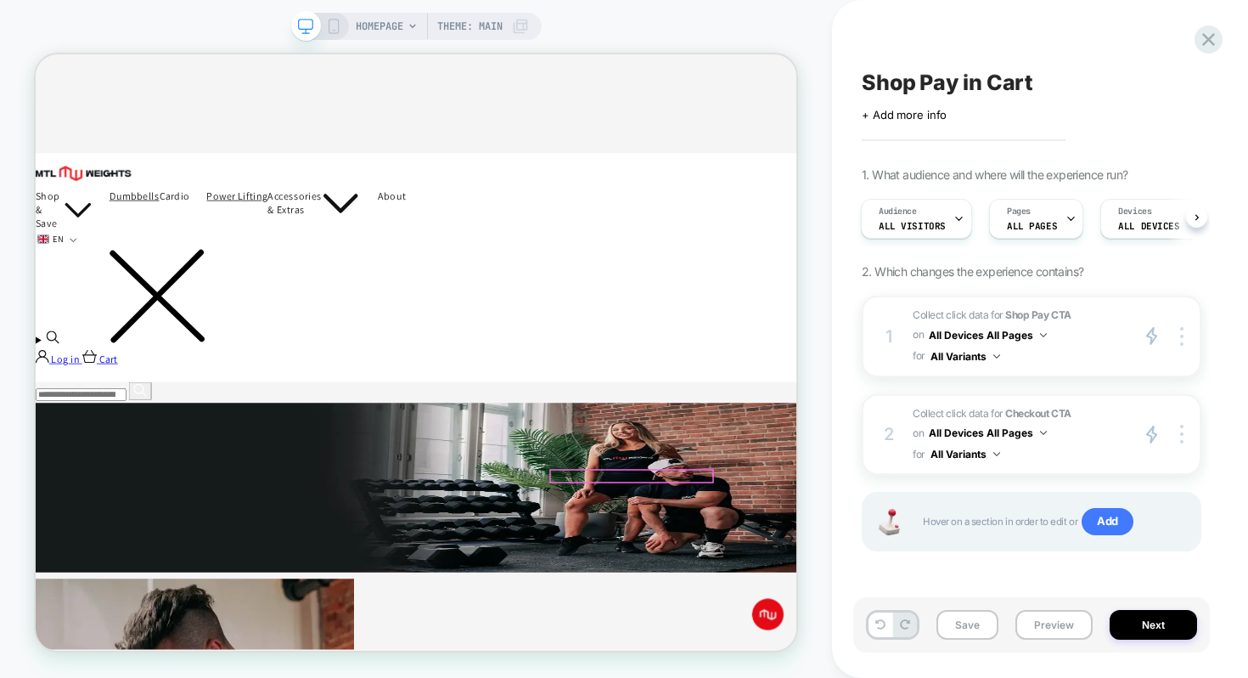
scroll to position [74, 0]
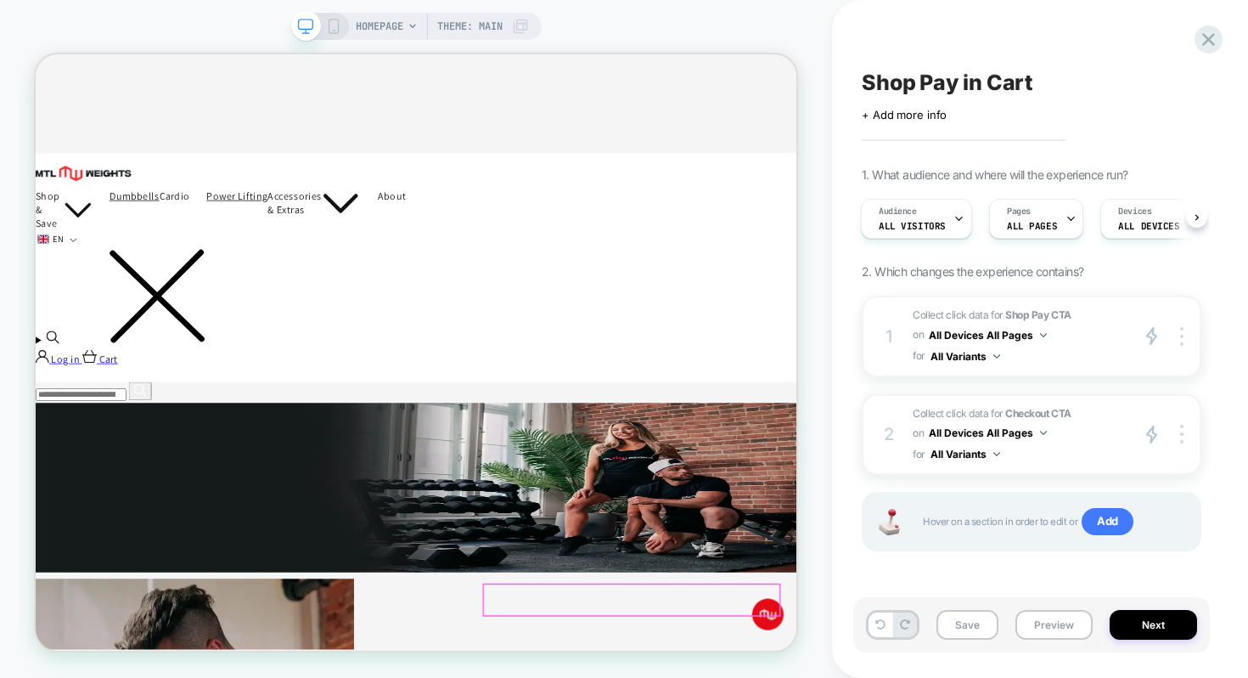
scroll to position [21, 0]
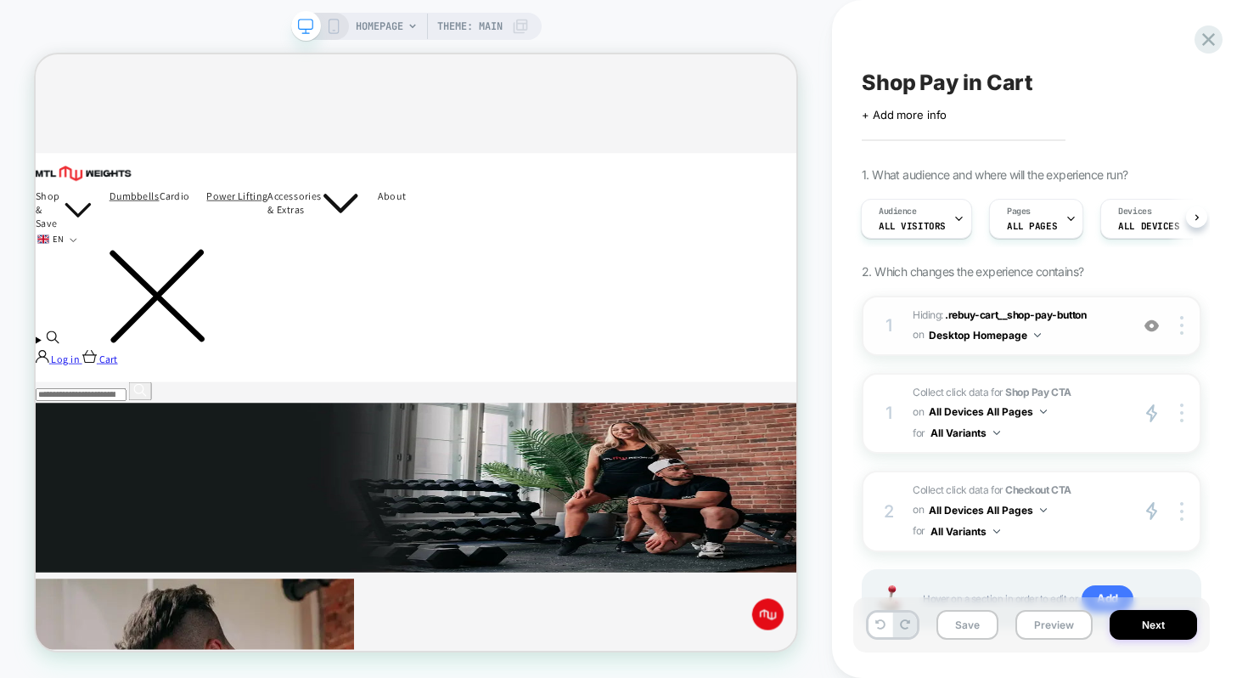
click at [1043, 335] on span "Hiding : .rebuy-cart__shop-pay-button .rebuy-cart__shop-pay-button on Desktop H…" at bounding box center [1017, 326] width 208 height 40
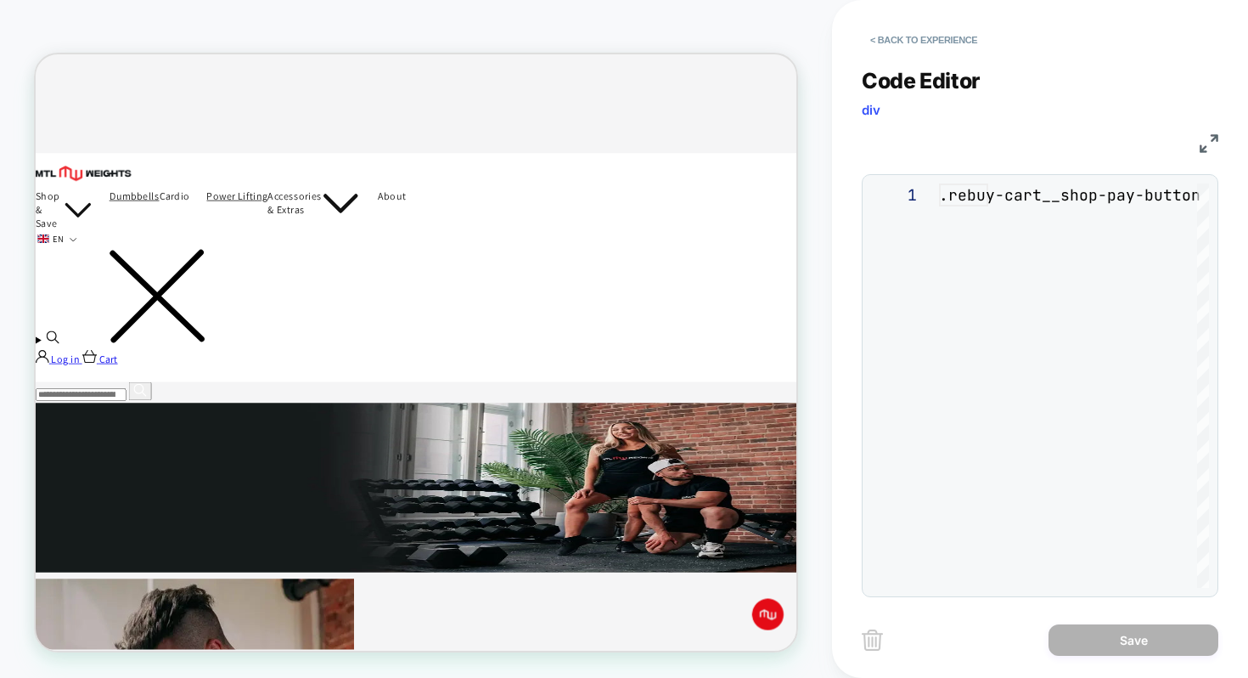
scroll to position [69, 0]
click at [893, 37] on button "< Back to experience" at bounding box center [924, 39] width 124 height 27
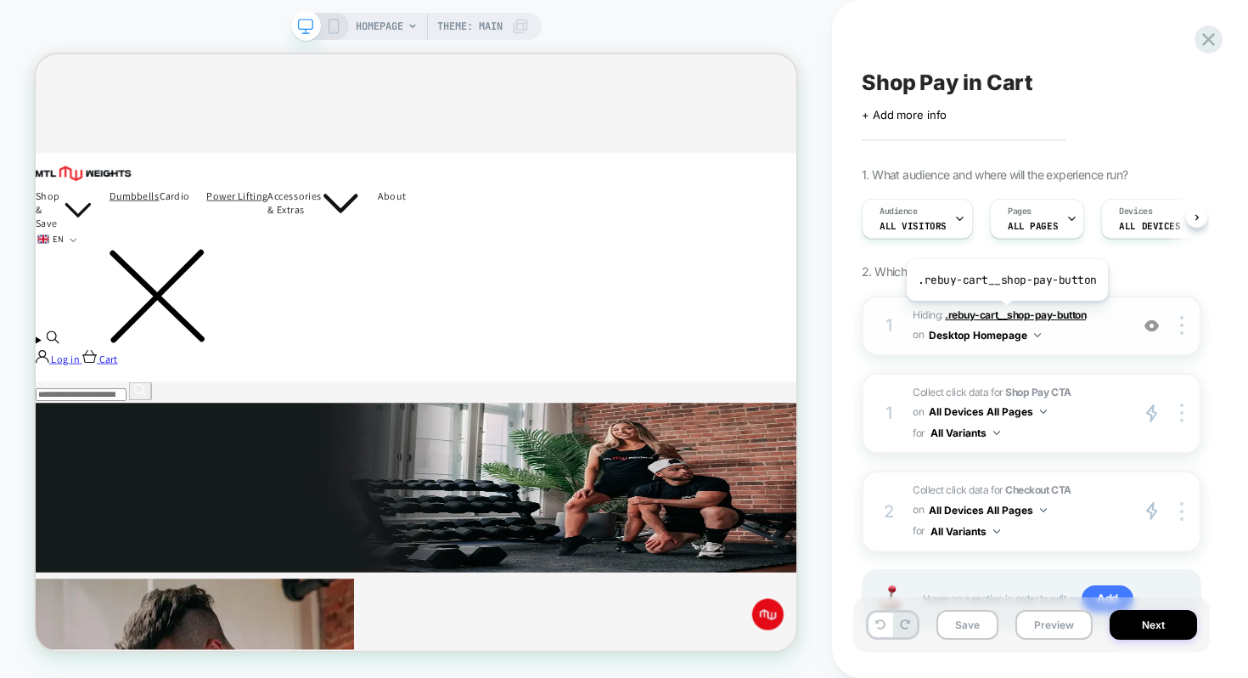
scroll to position [0, 1]
click at [1032, 333] on button "Desktop Homepage" at bounding box center [985, 334] width 112 height 21
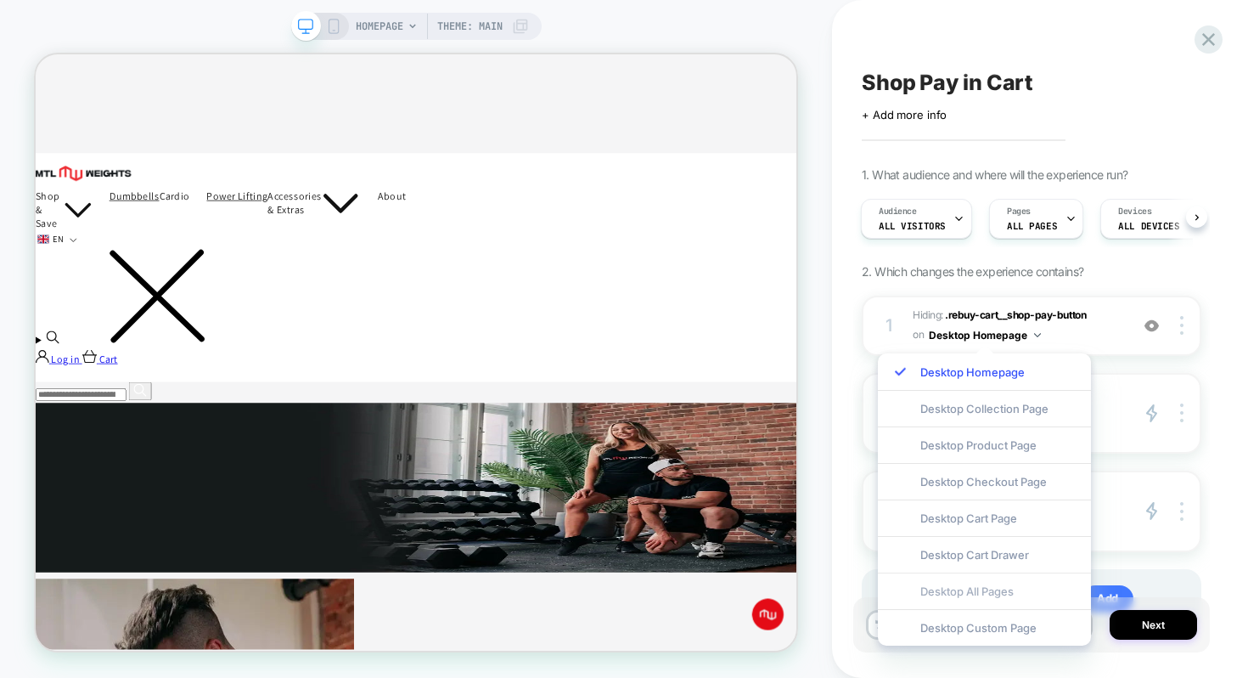
click at [955, 589] on div "Desktop All Pages" at bounding box center [984, 590] width 213 height 37
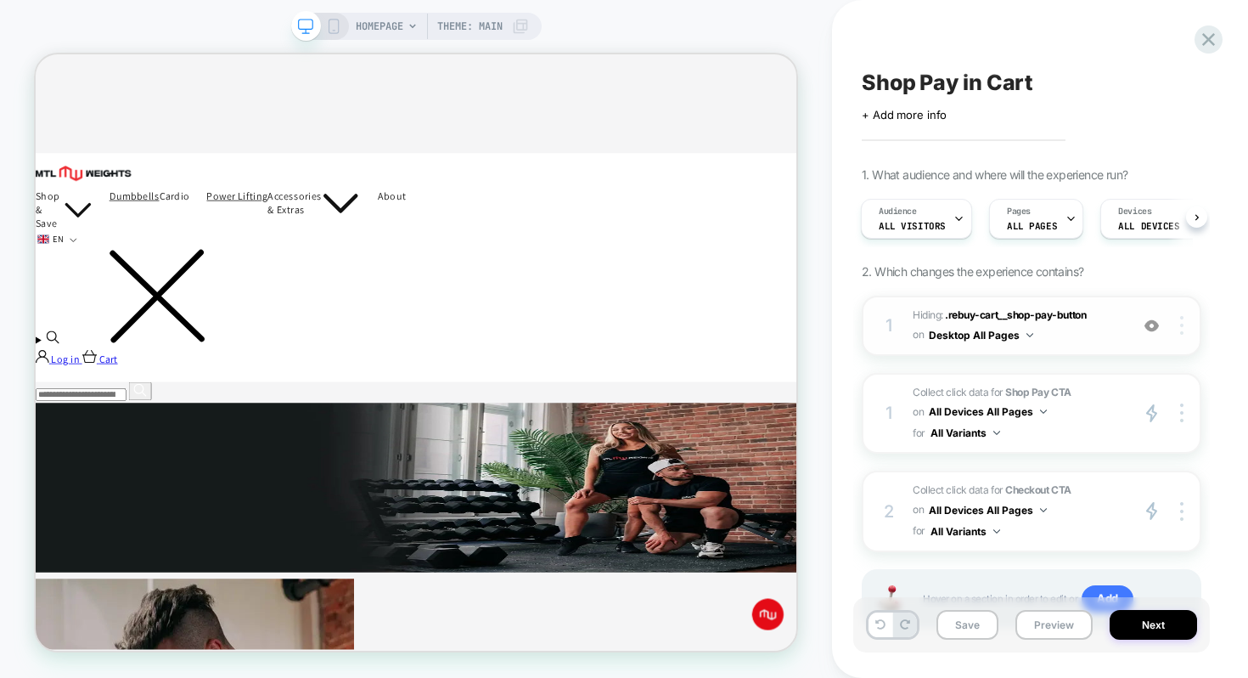
click at [1184, 326] on div at bounding box center [1184, 325] width 32 height 19
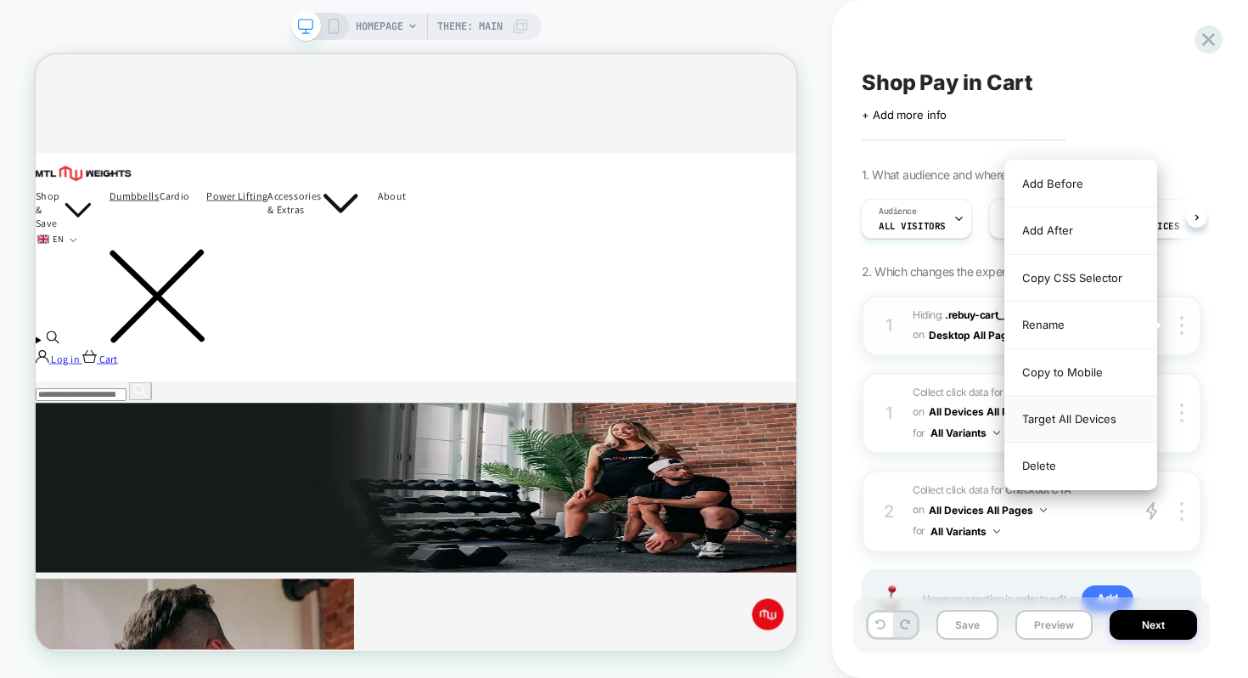
click at [1076, 425] on div "Target All Devices" at bounding box center [1080, 419] width 151 height 47
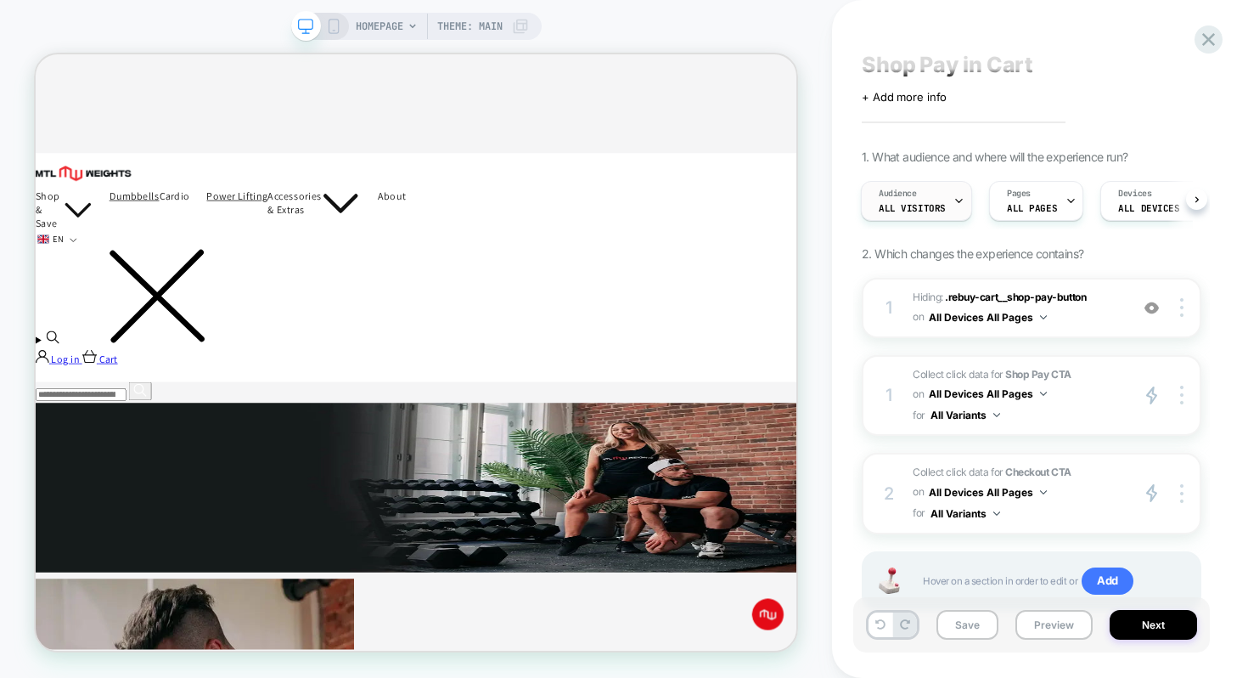
scroll to position [0, 0]
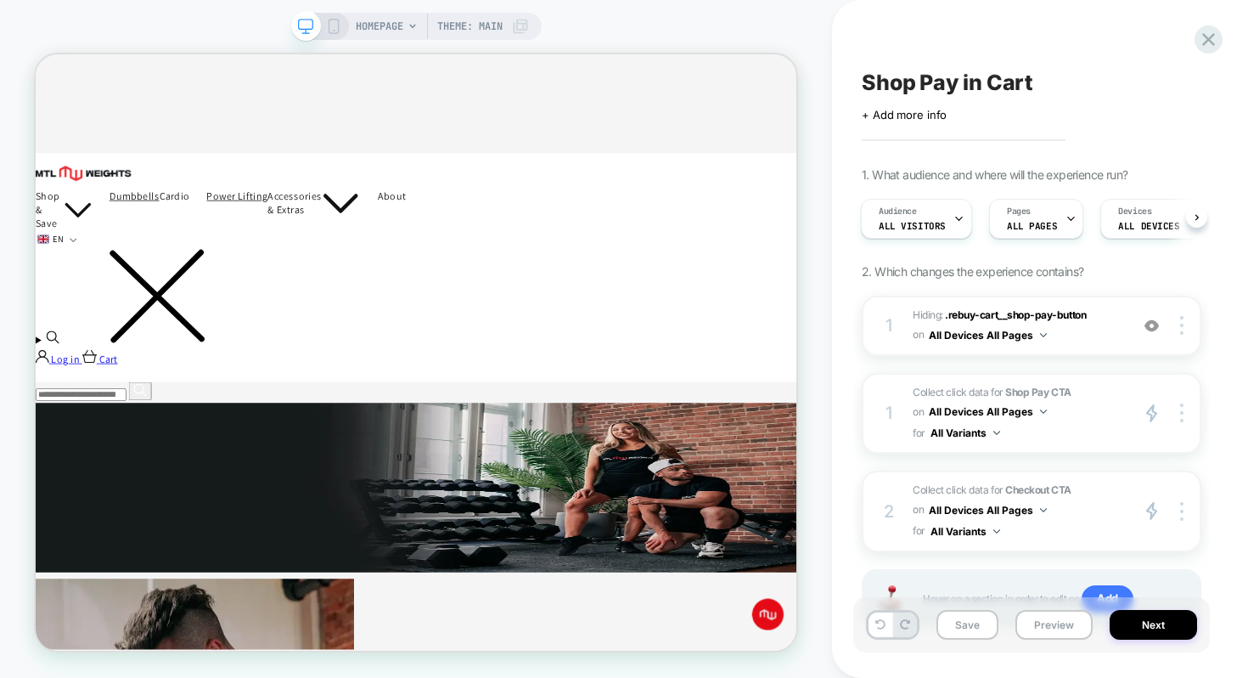
click at [329, 24] on icon at bounding box center [333, 26] width 15 height 15
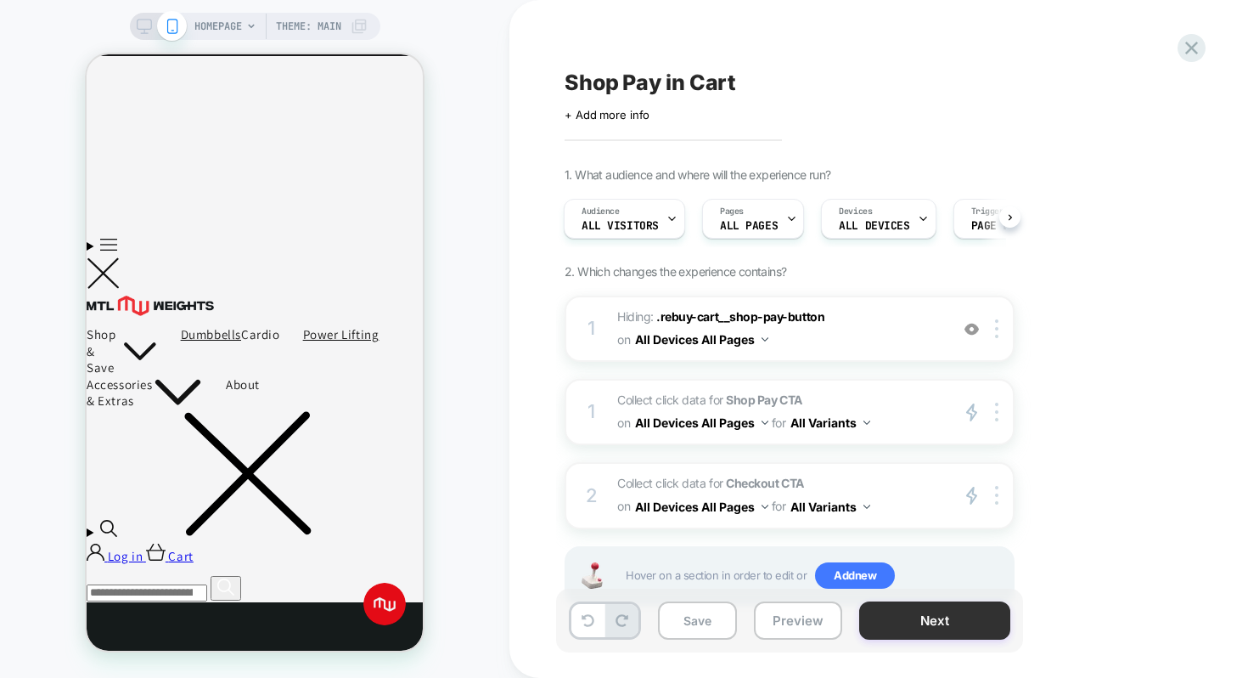
click at [920, 618] on button "Next" at bounding box center [934, 620] width 151 height 38
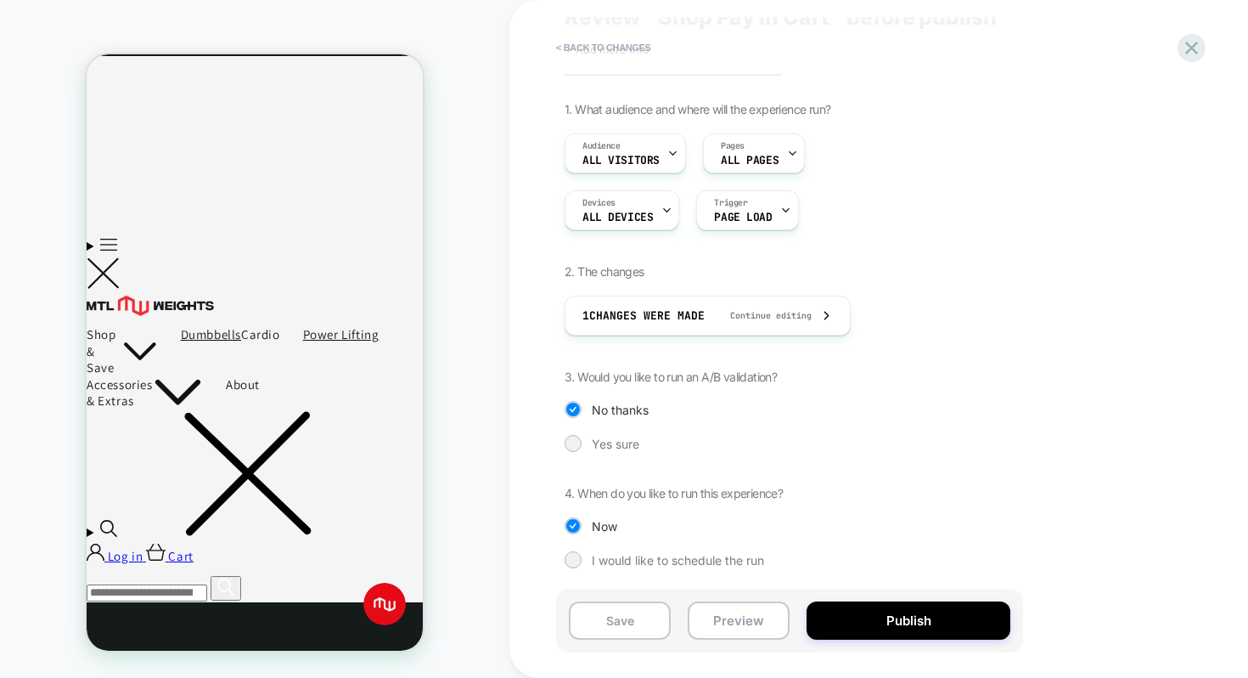
scroll to position [65, 0]
click at [577, 442] on div at bounding box center [572, 442] width 13 height 13
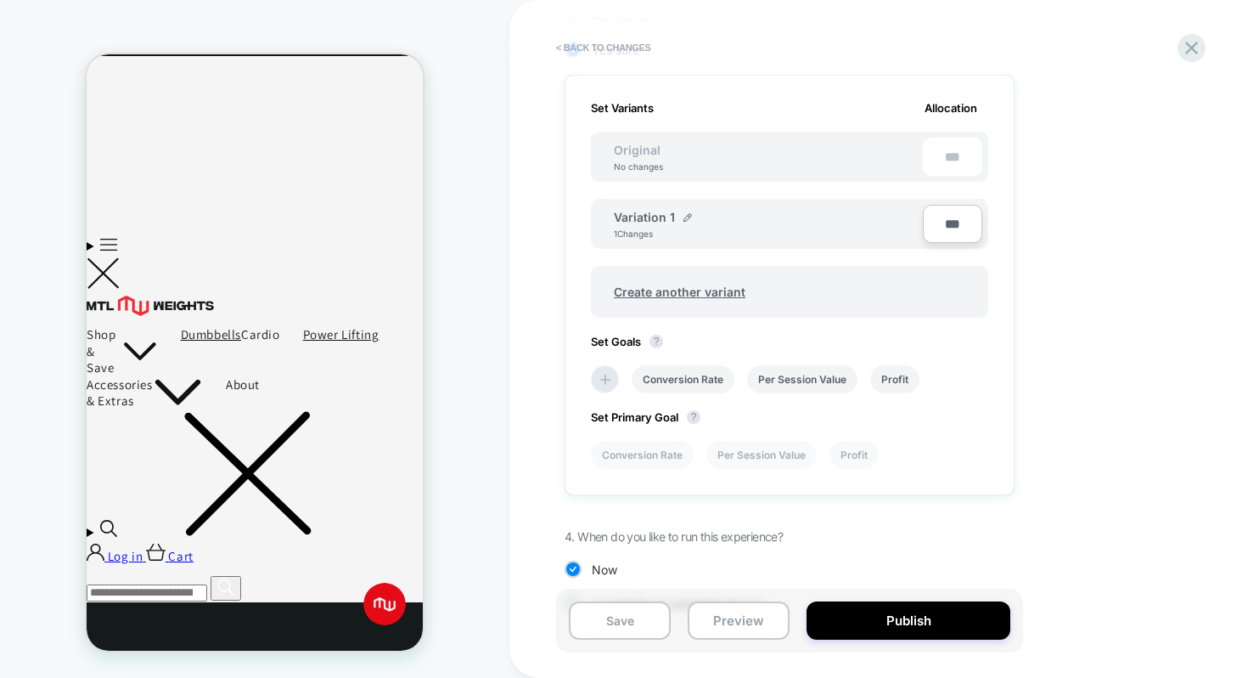
scroll to position [503, 0]
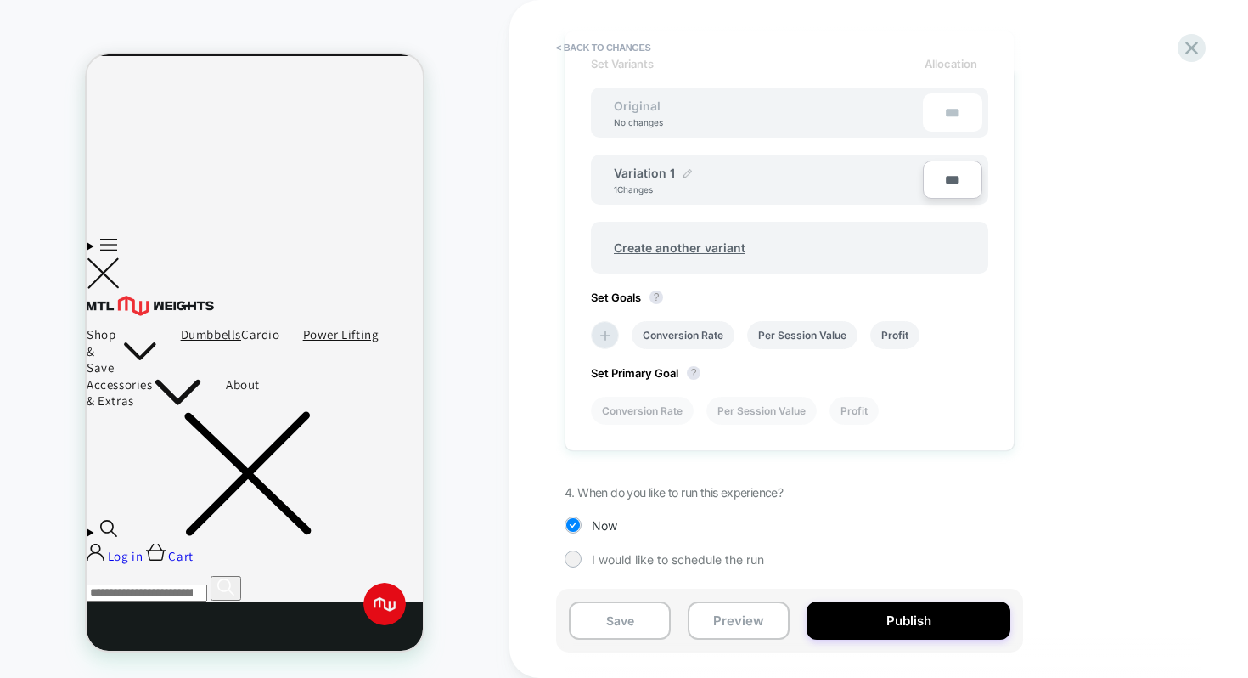
click at [683, 177] on div at bounding box center [687, 174] width 8 height 10
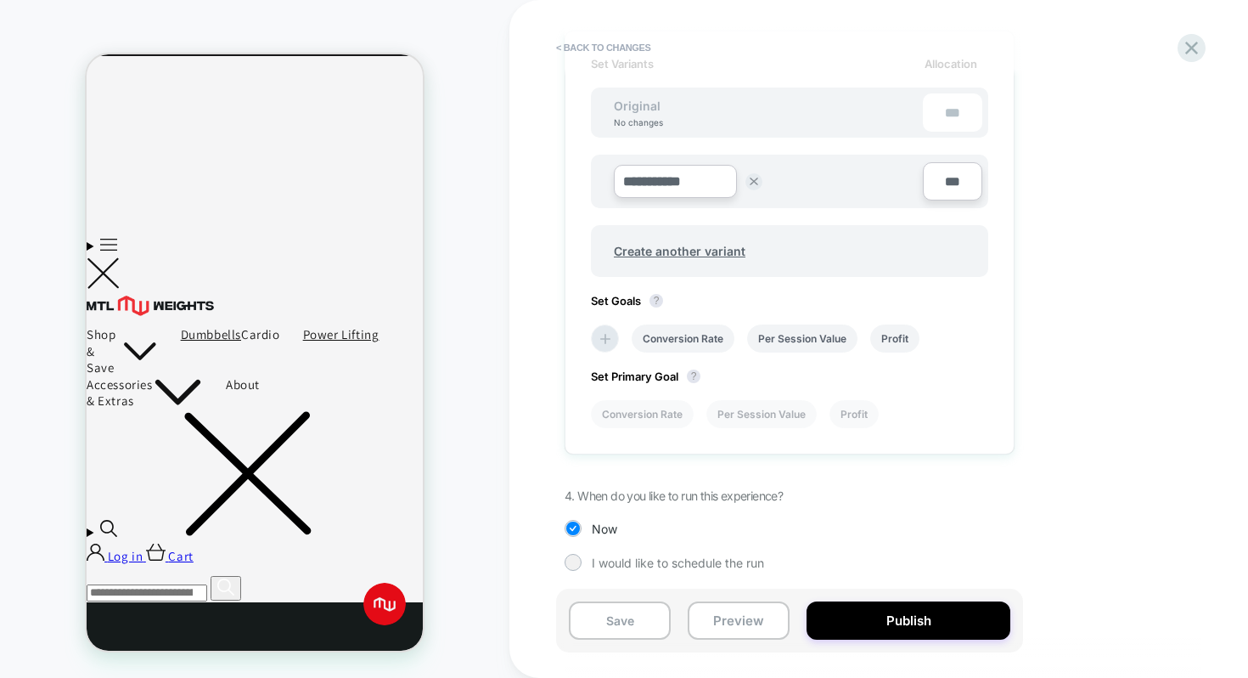
click at [678, 183] on input "**********" at bounding box center [675, 181] width 123 height 33
type input "**********"
click at [795, 180] on strong "Save" at bounding box center [799, 182] width 24 height 14
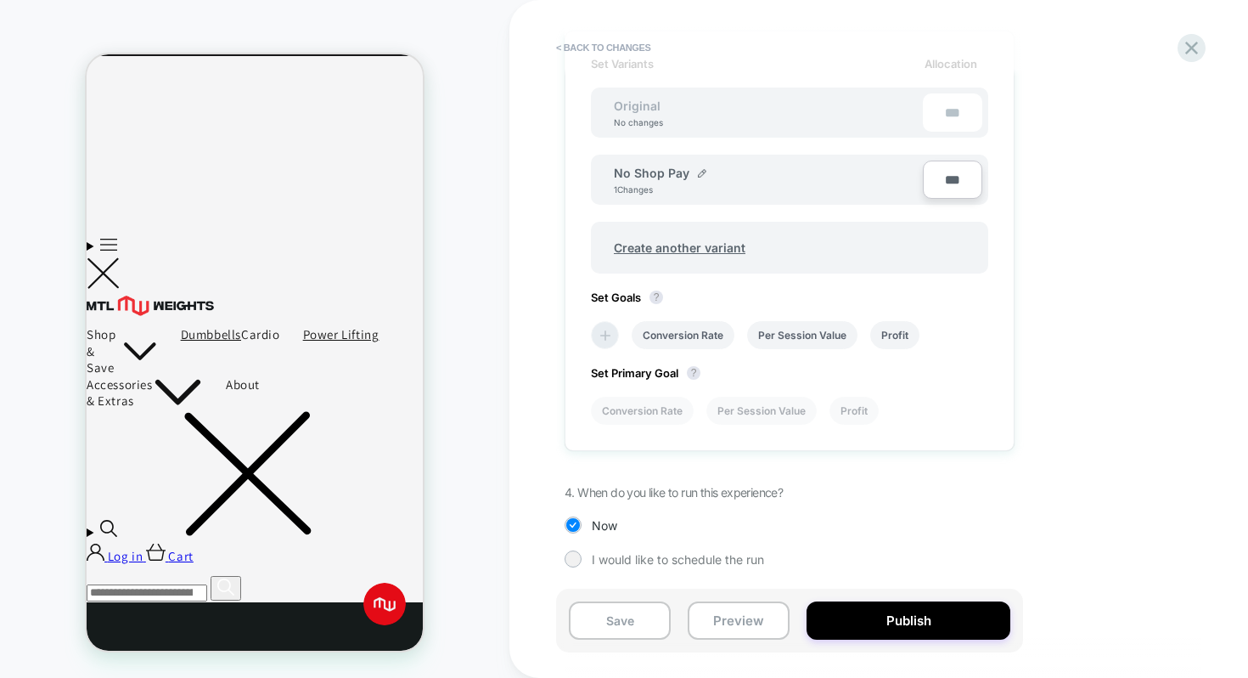
click at [605, 338] on icon at bounding box center [605, 335] width 10 height 10
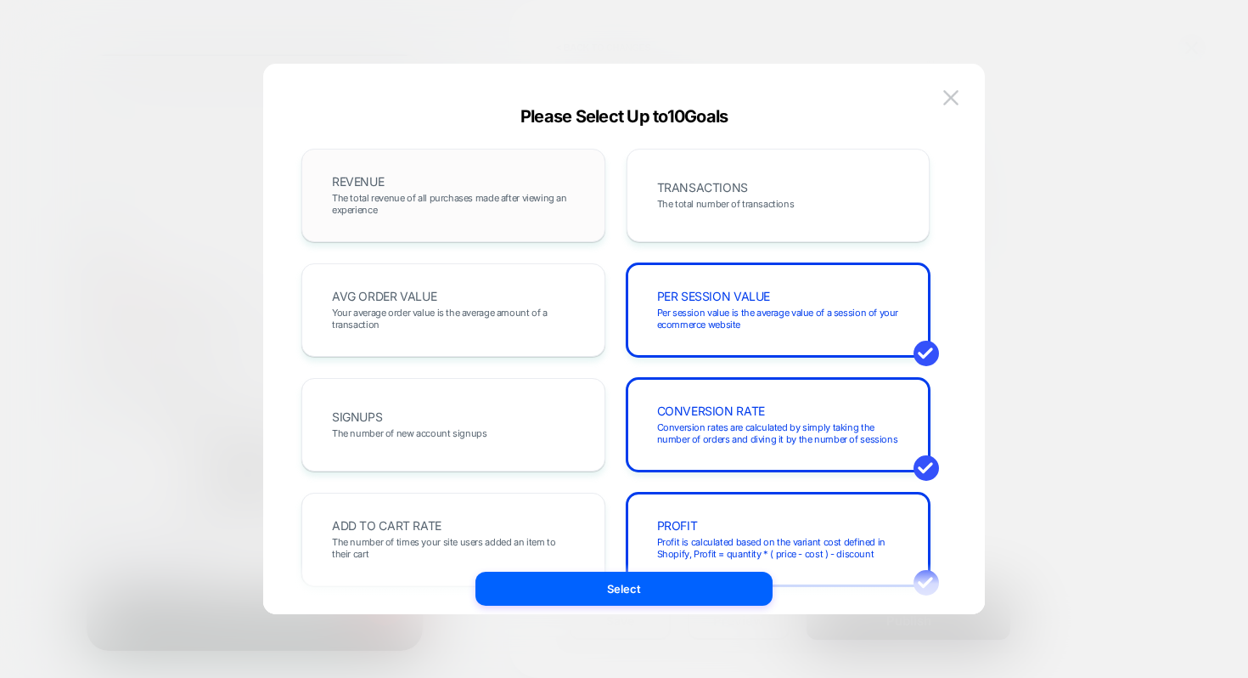
click at [490, 200] on span "The total revenue of all purchases made after viewing an experience" at bounding box center [453, 204] width 243 height 24
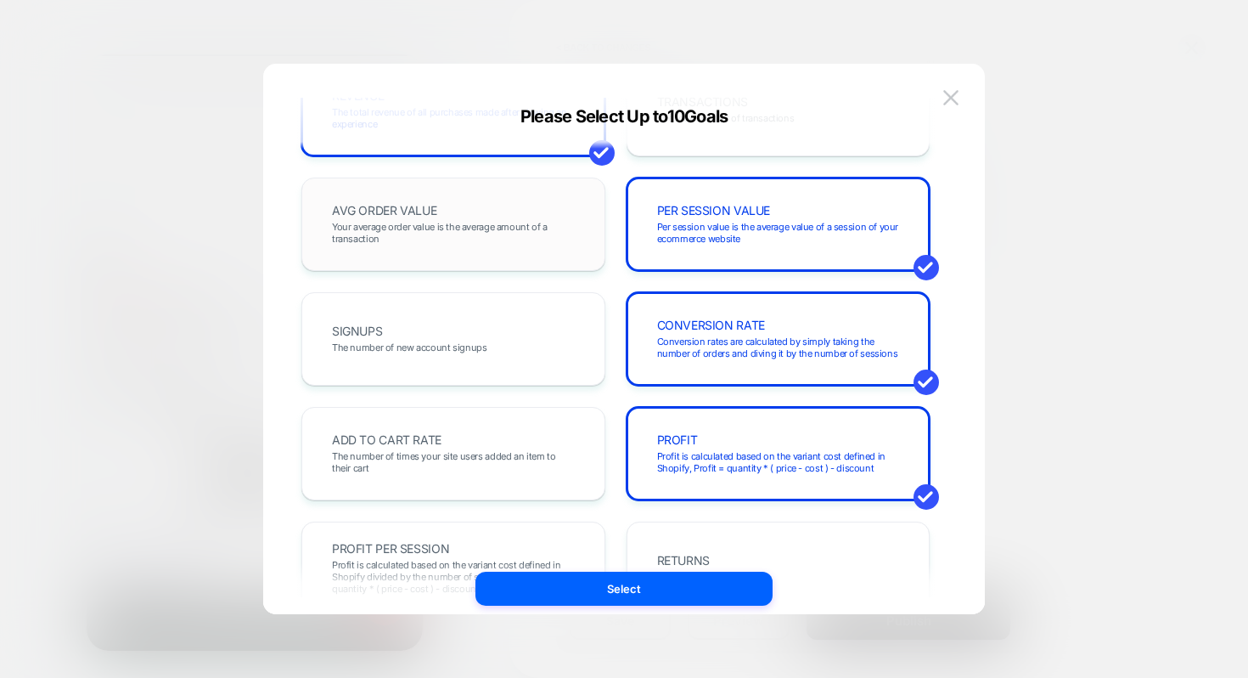
click at [469, 250] on div "AVG ORDER VALUE Your average order value is the average amount of a transaction" at bounding box center [453, 224] width 268 height 58
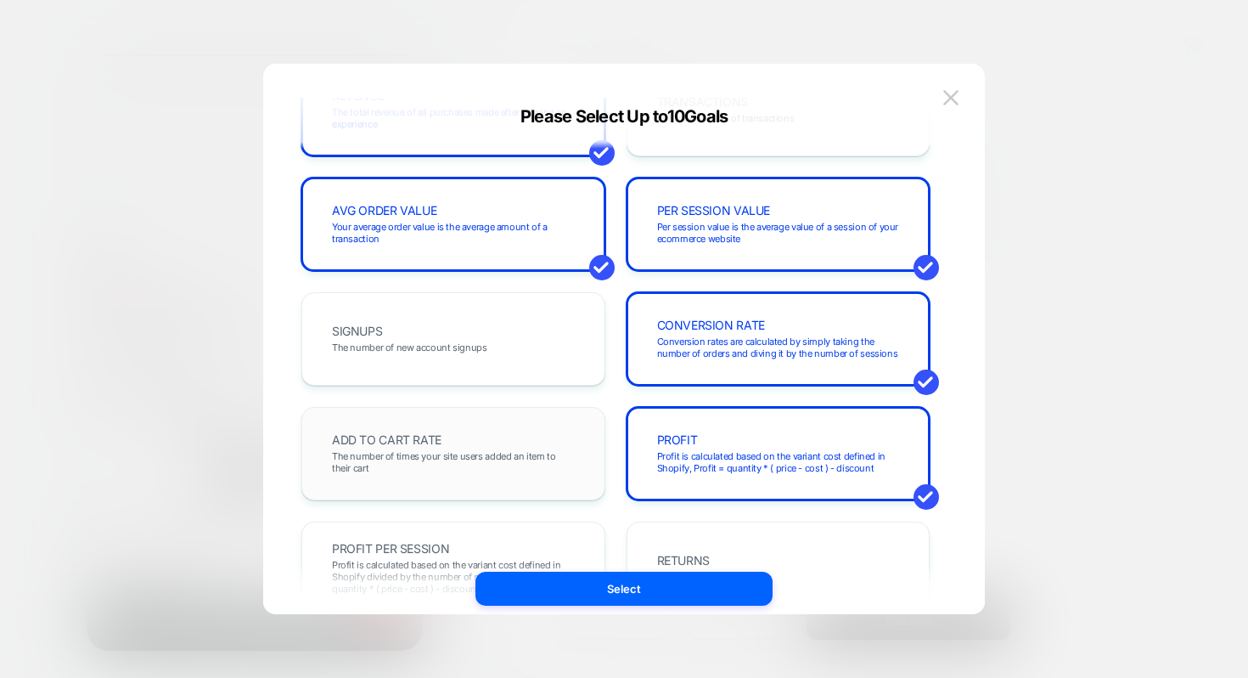
click at [416, 469] on span "The number of times your site users added an item to their cart" at bounding box center [453, 462] width 243 height 24
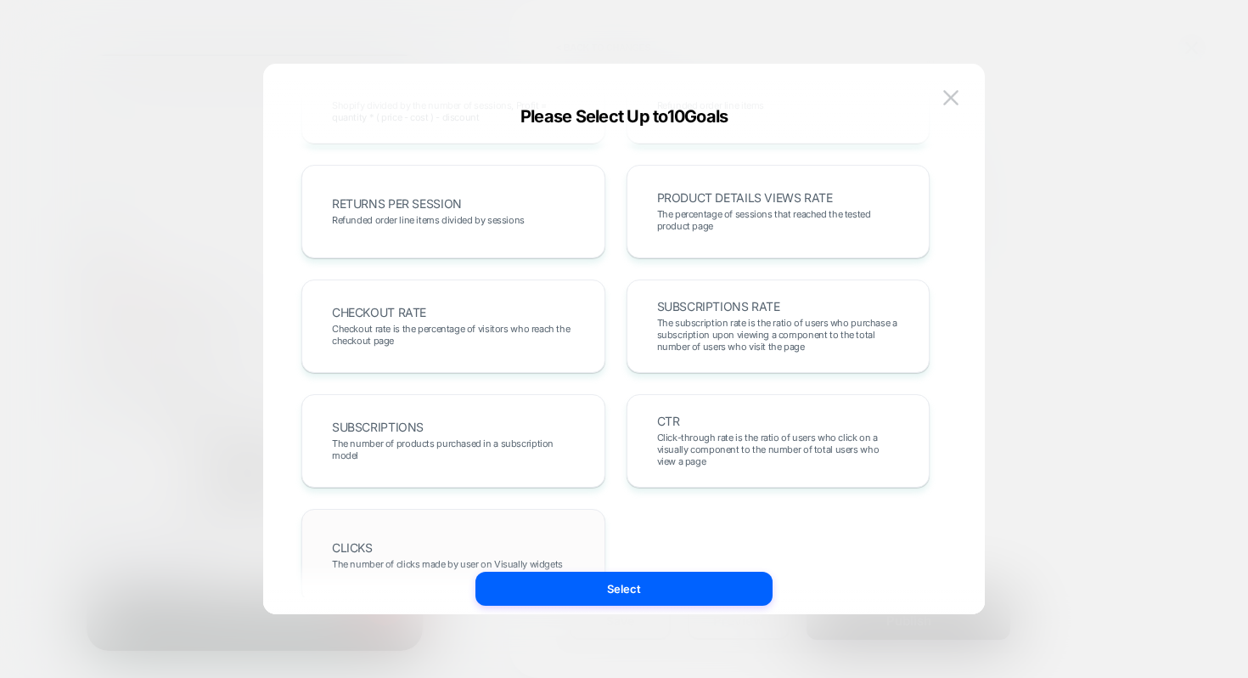
scroll to position [613, 0]
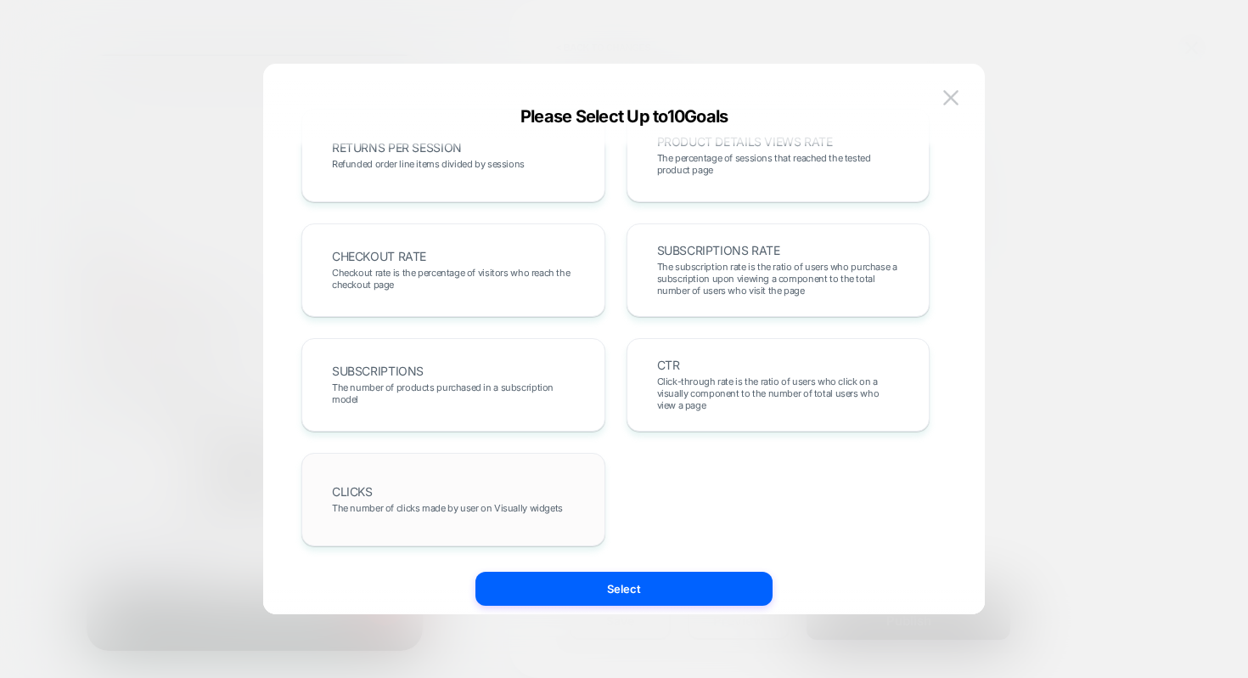
click at [416, 509] on span "The number of clicks made by user on Visually widgets" at bounding box center [447, 508] width 231 height 12
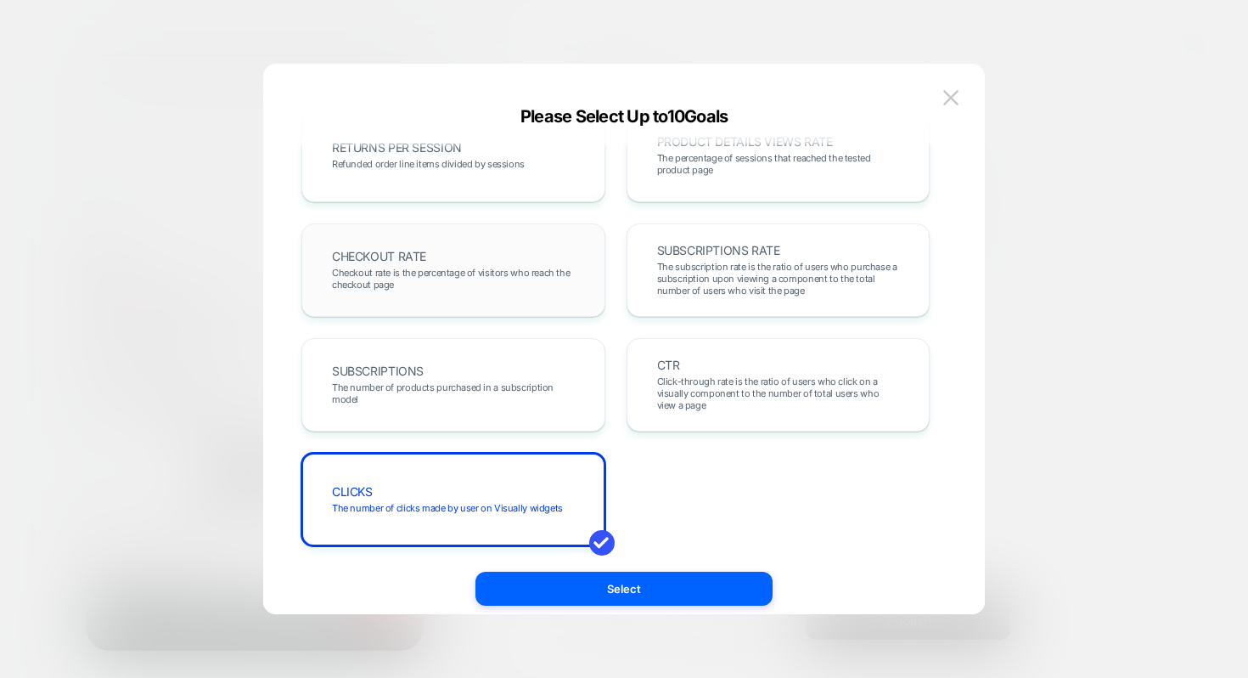
click at [457, 272] on span "Checkout rate is the percentage of visitors who reach the checkout page" at bounding box center [453, 279] width 243 height 24
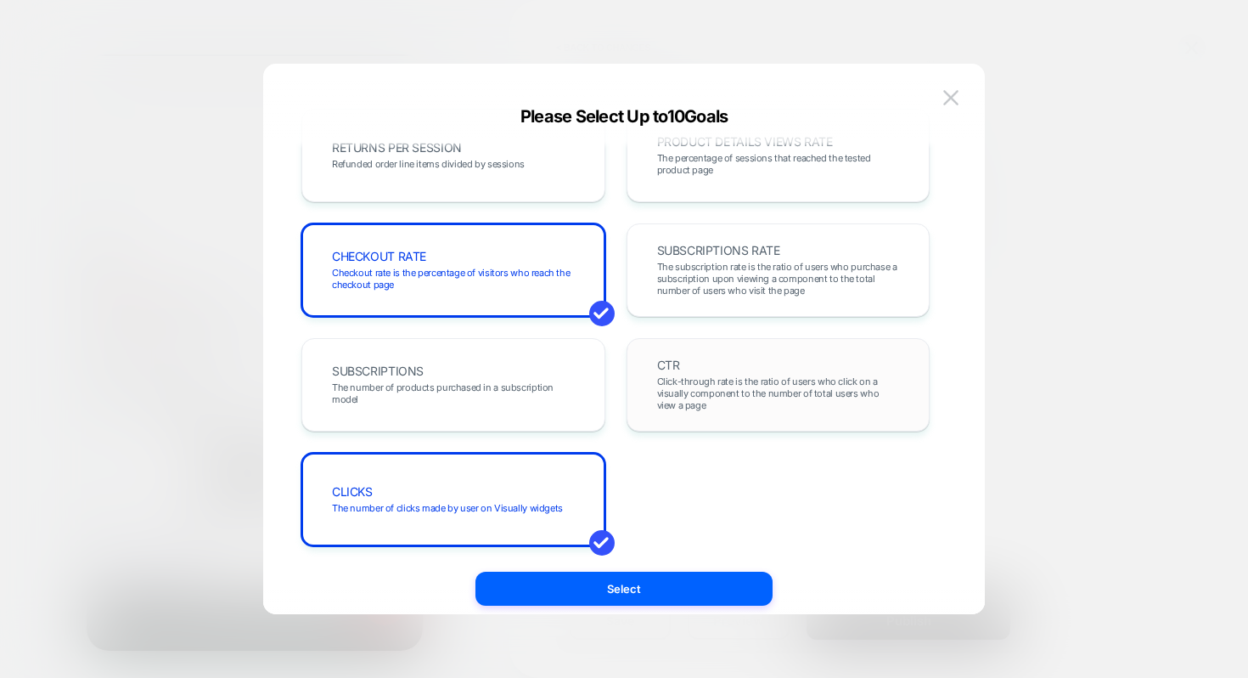
click at [697, 390] on span "Click-through rate is the ratio of users who click on a visually component to t…" at bounding box center [778, 393] width 243 height 36
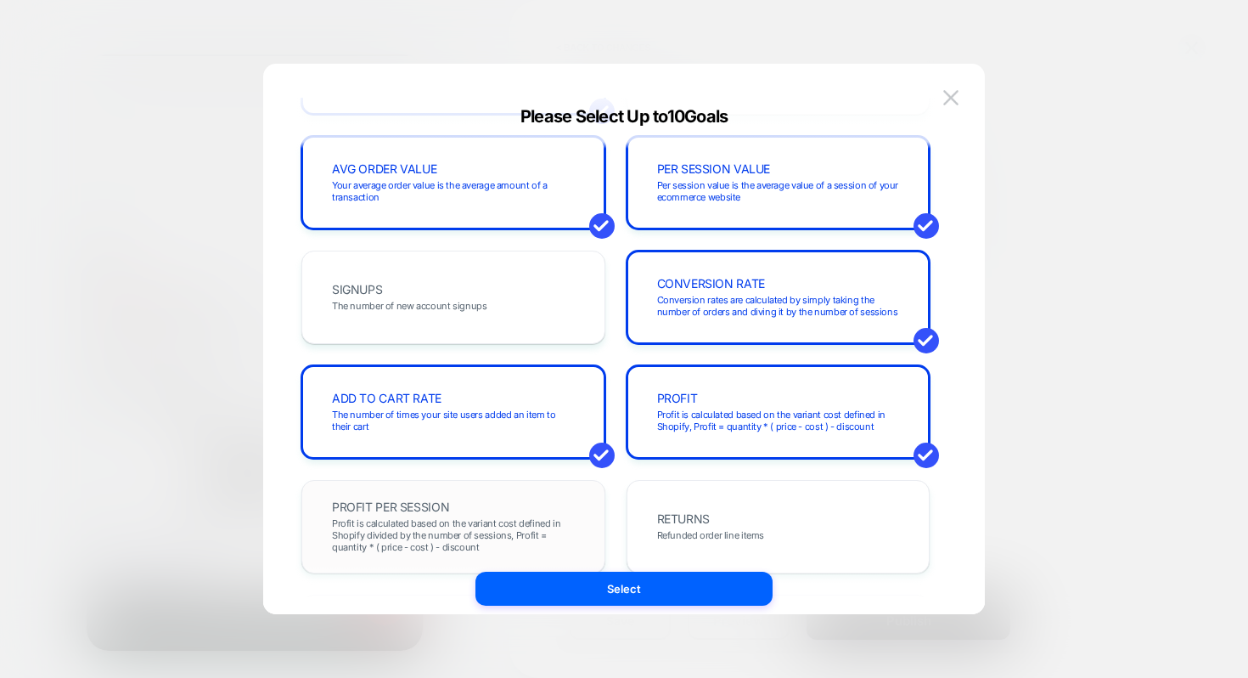
scroll to position [0, 0]
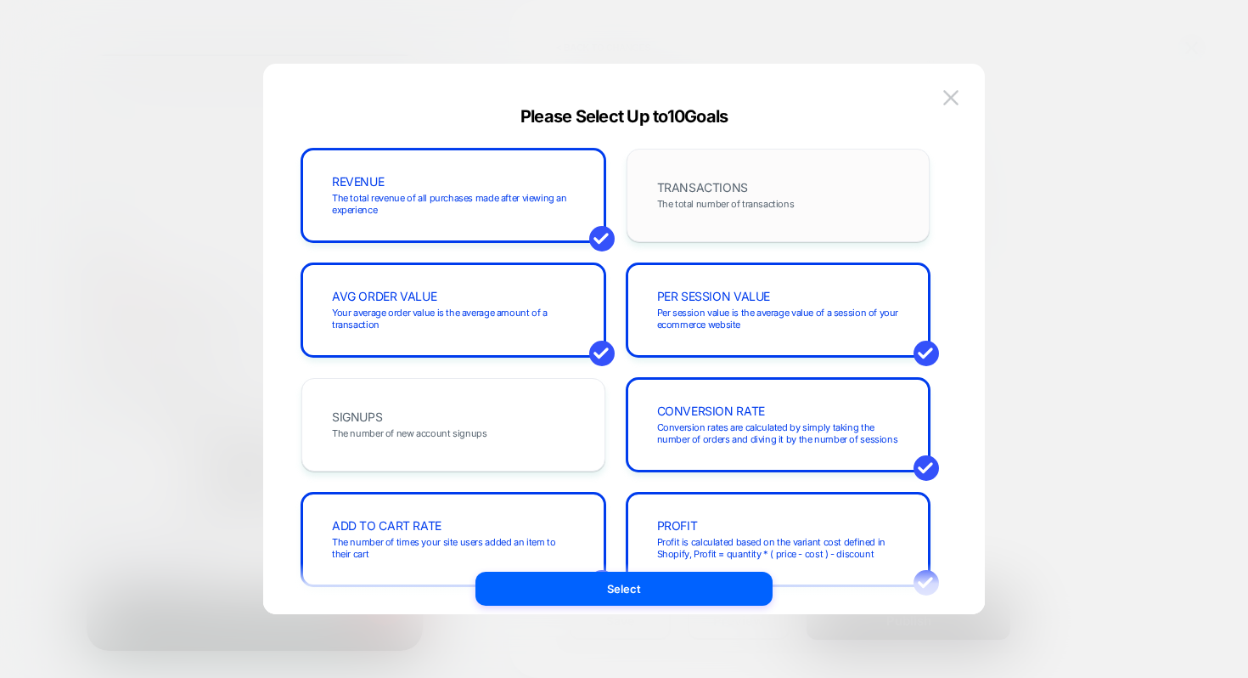
click at [782, 203] on span "The total number of transactions" at bounding box center [726, 204] width 138 height 12
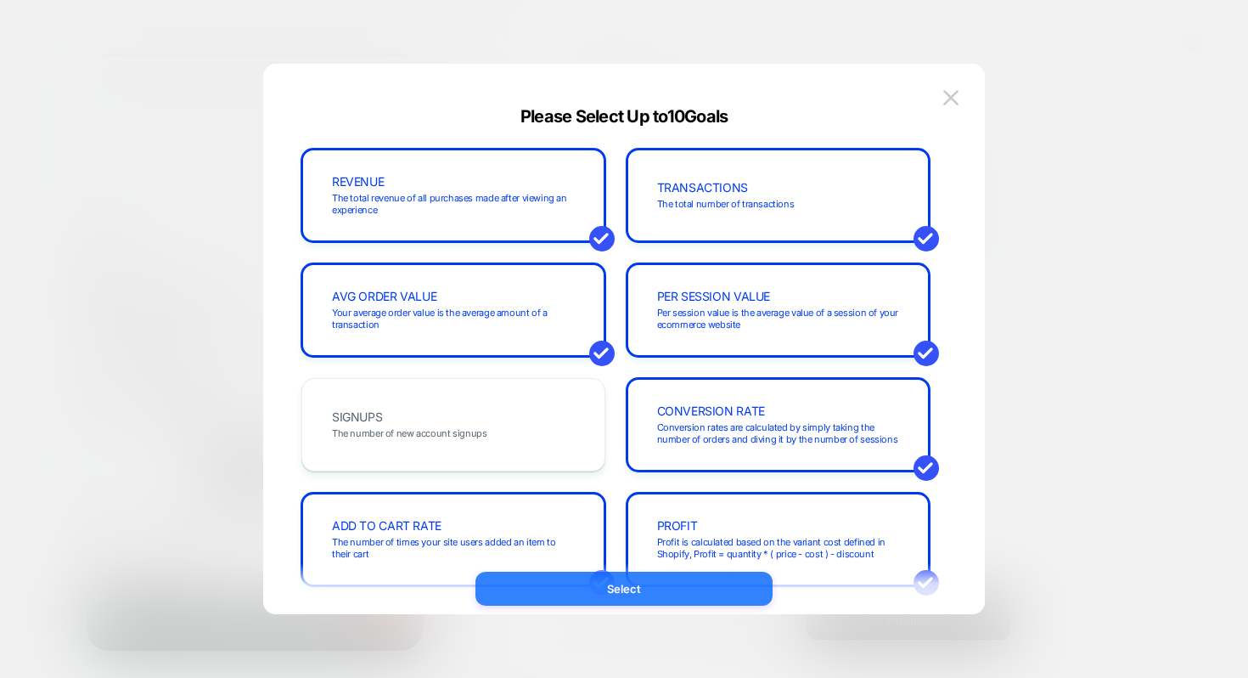
click at [599, 580] on button "Select" at bounding box center [623, 588] width 297 height 34
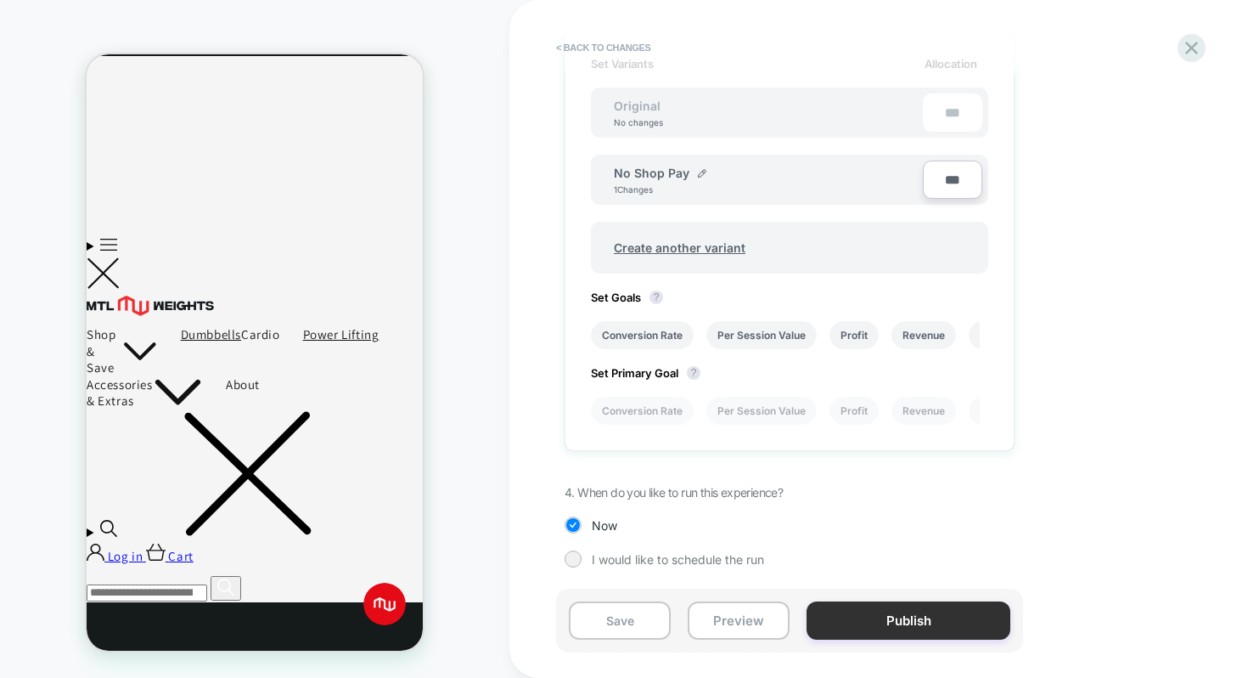
click at [890, 626] on button "Publish" at bounding box center [909, 620] width 204 height 38
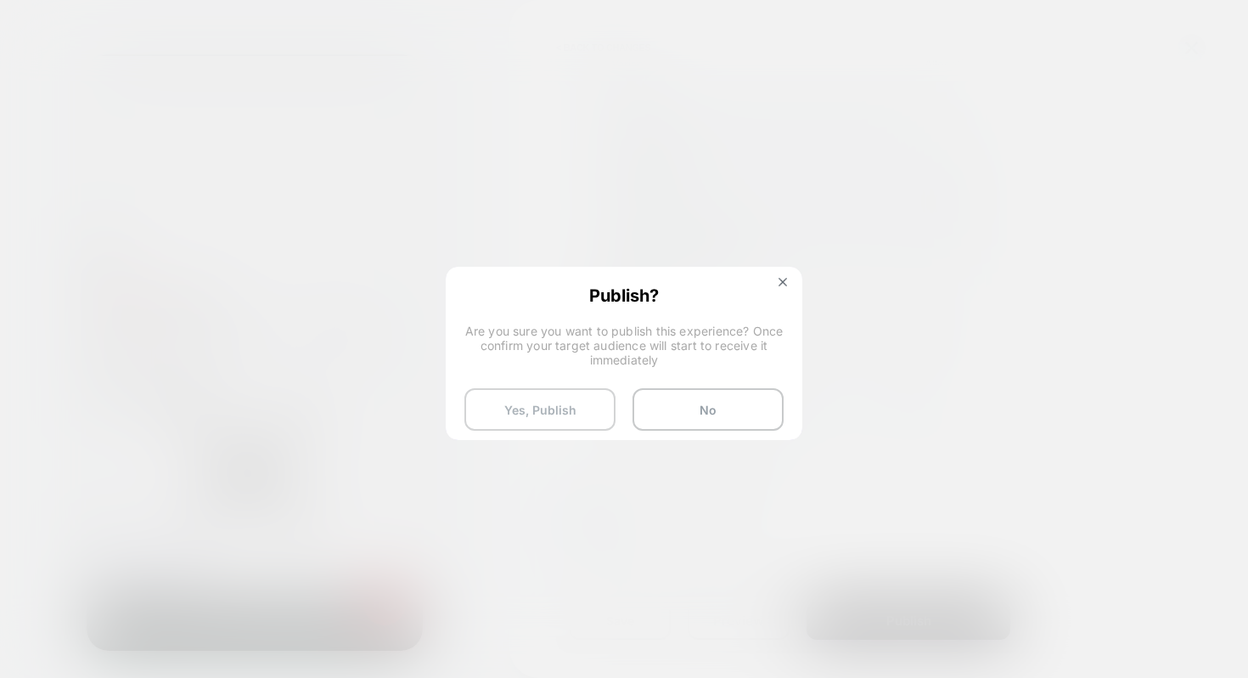
click at [557, 407] on button "Yes, Publish" at bounding box center [539, 409] width 151 height 42
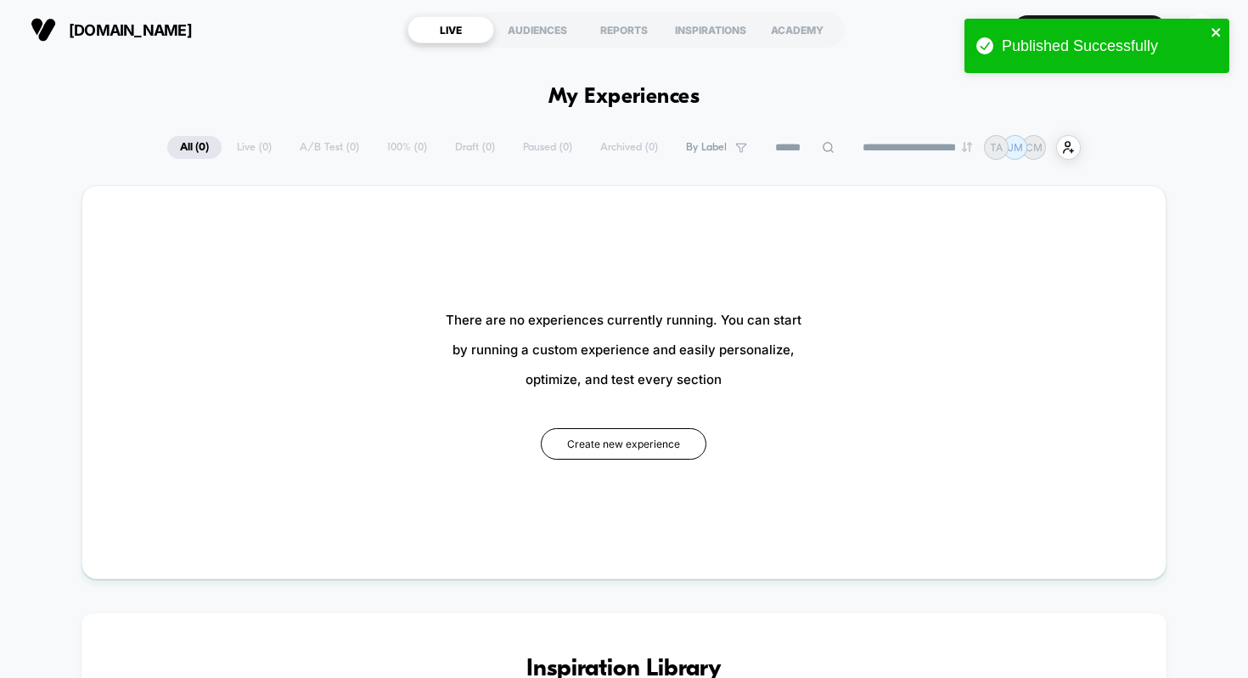
click at [1217, 31] on icon "close" at bounding box center [1216, 32] width 8 height 8
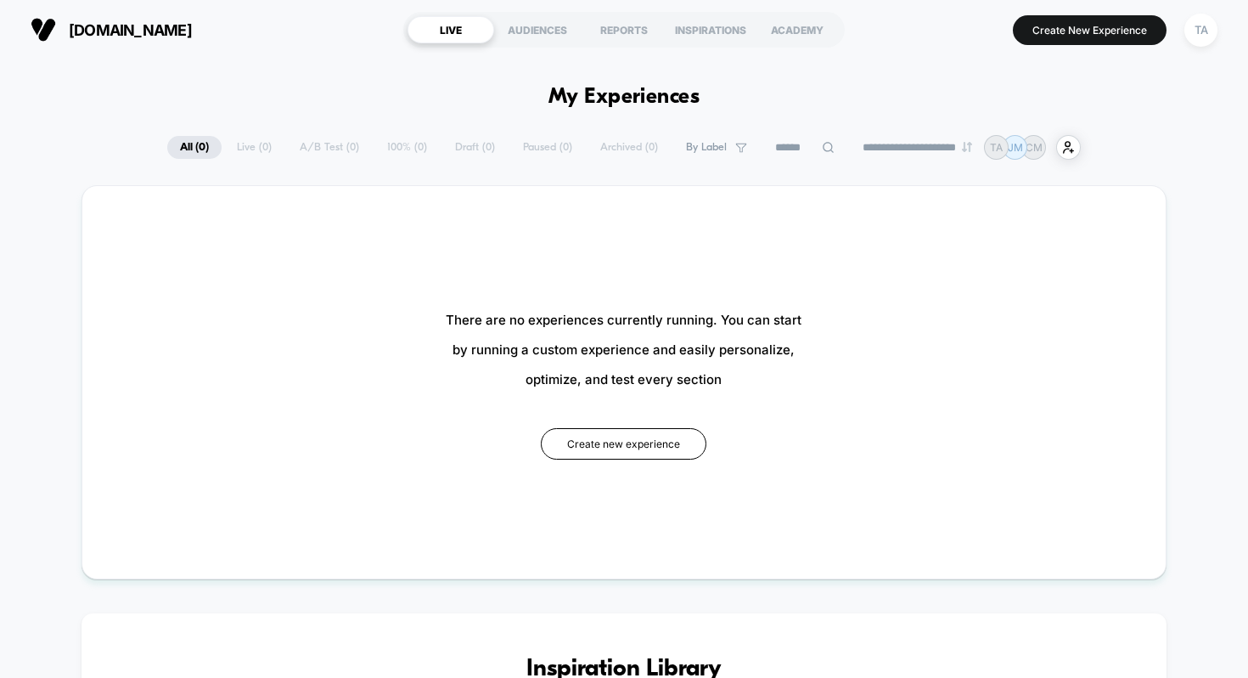
click at [1199, 30] on div "**********" at bounding box center [624, 339] width 1248 height 678
click at [1199, 30] on div "TA" at bounding box center [1200, 30] width 33 height 33
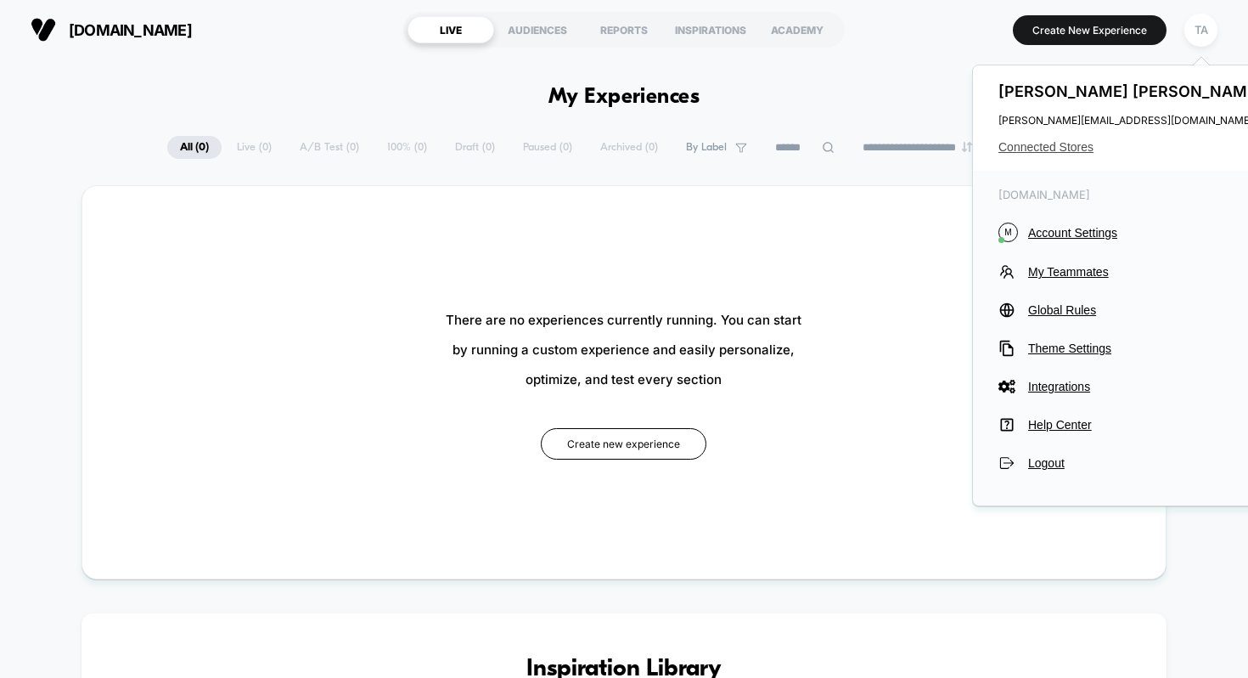
click at [1015, 143] on span "Connected Stores" at bounding box center [1132, 147] width 268 height 14
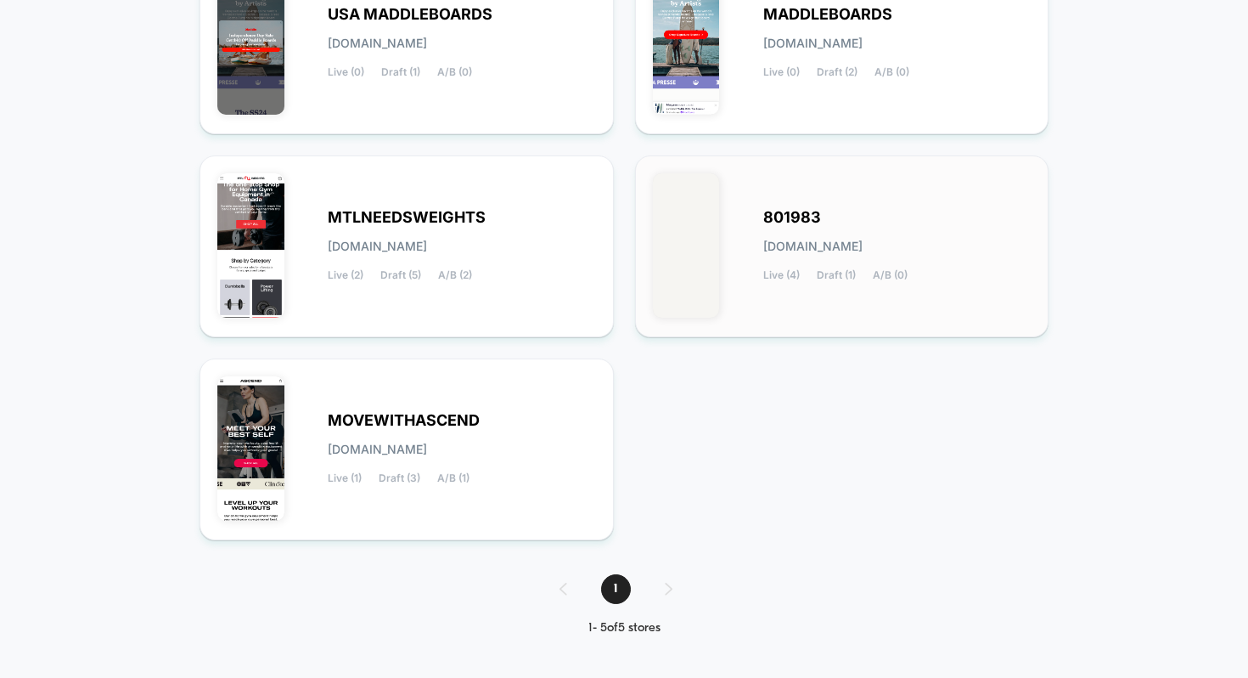
scroll to position [274, 0]
click at [504, 431] on div "MOVEWITHASCEND movewithascend.myshopify.com Live (1) Draft (3) A/B (1)" at bounding box center [462, 450] width 268 height 70
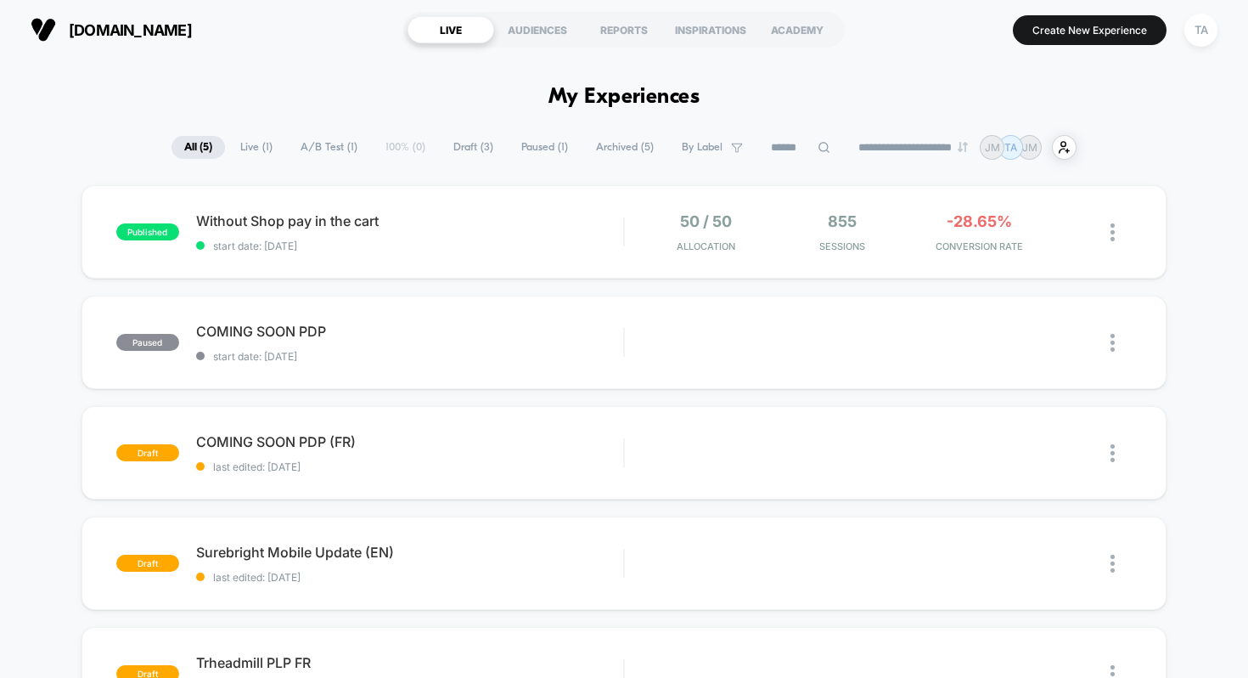
click at [1199, 263] on div "published Without Shop pay in the cart start date: 10/1/2025 50 / 50 Allocation…" at bounding box center [624, 495] width 1248 height 620
